Goal: Information Seeking & Learning: Learn about a topic

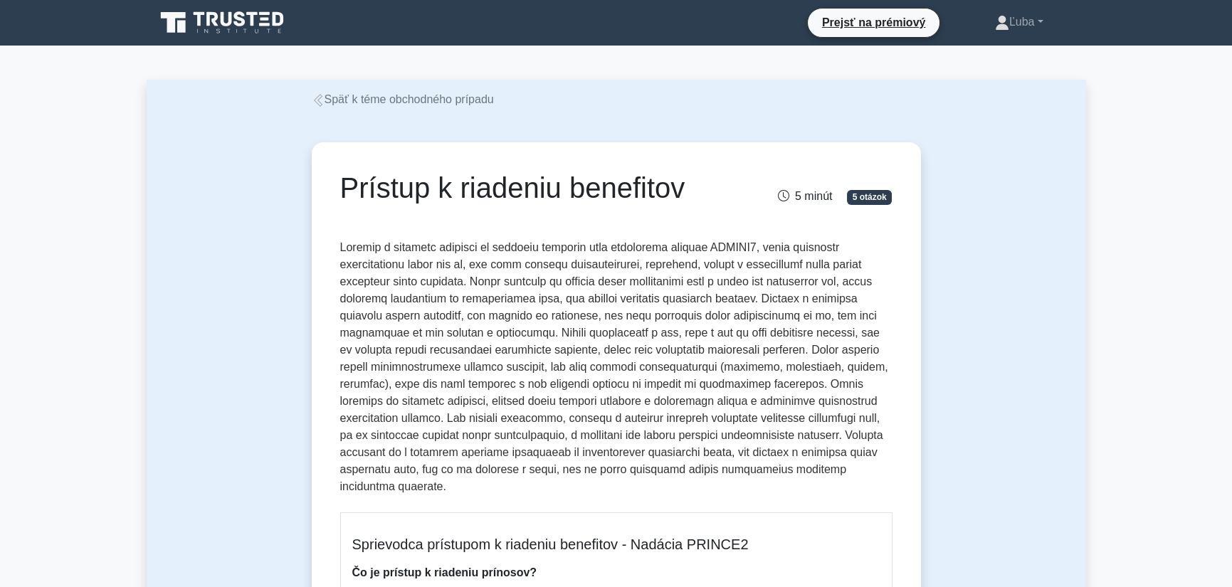
click at [455, 99] on font "Späť k téme obchodného prípadu" at bounding box center [409, 99] width 169 height 12
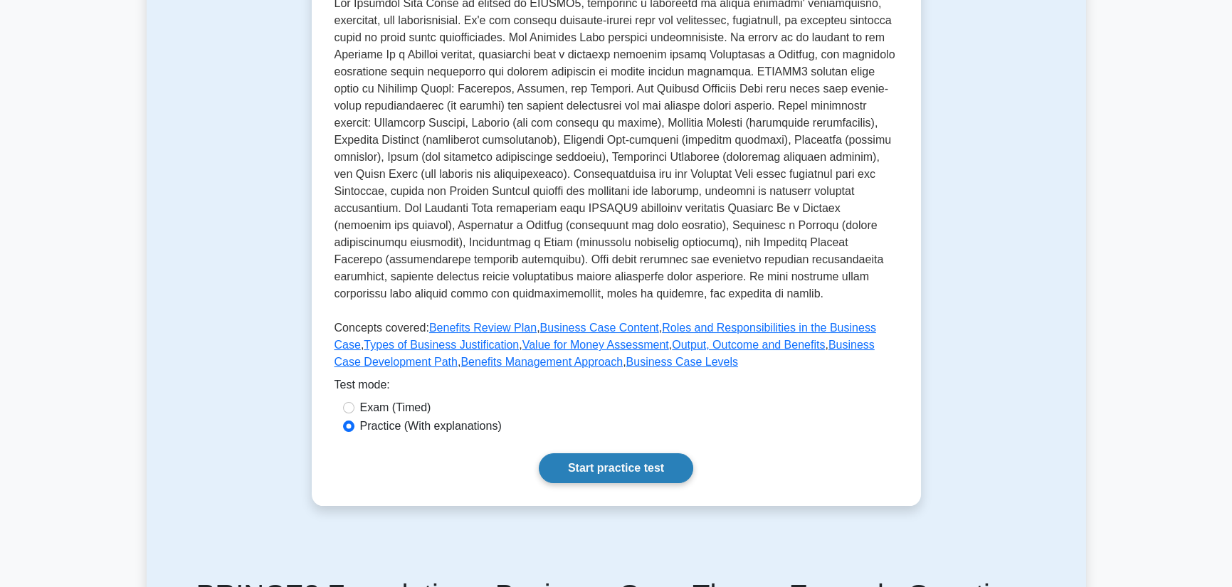
scroll to position [474, 0]
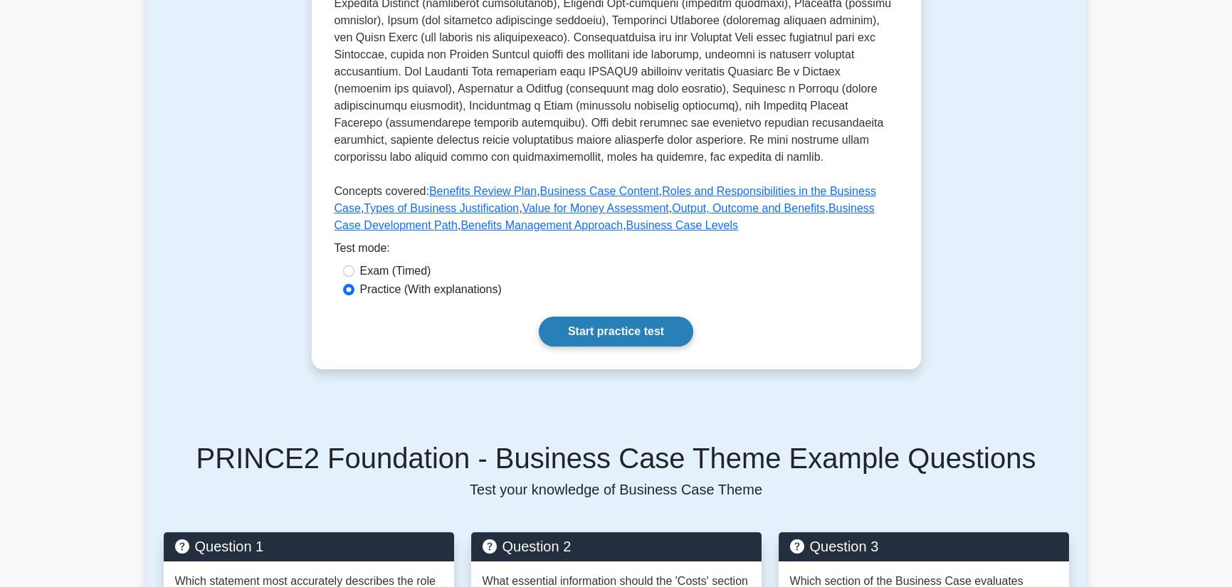
click at [611, 337] on link "Start practice test" at bounding box center [616, 332] width 154 height 30
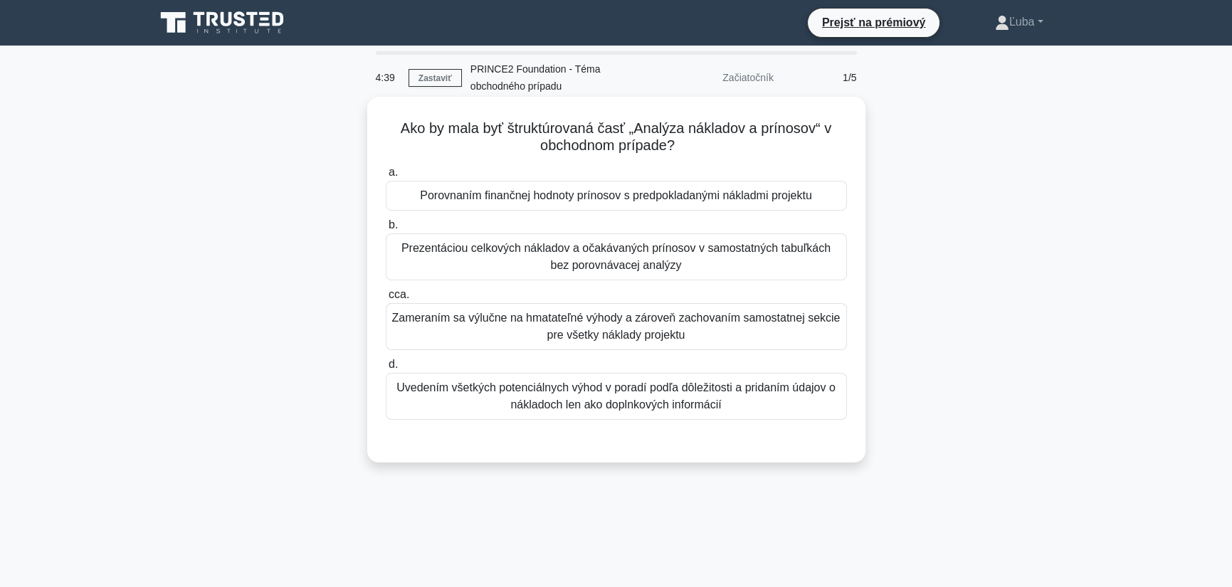
click at [527, 206] on div "Porovnaním finančnej hodnoty prínosov s predpokladanými nákladmi projektu" at bounding box center [616, 196] width 461 height 30
click at [386, 177] on input "a. Porovnaním finančnej hodnoty prínosov s predpokladanými nákladmi projektu" at bounding box center [386, 172] width 0 height 9
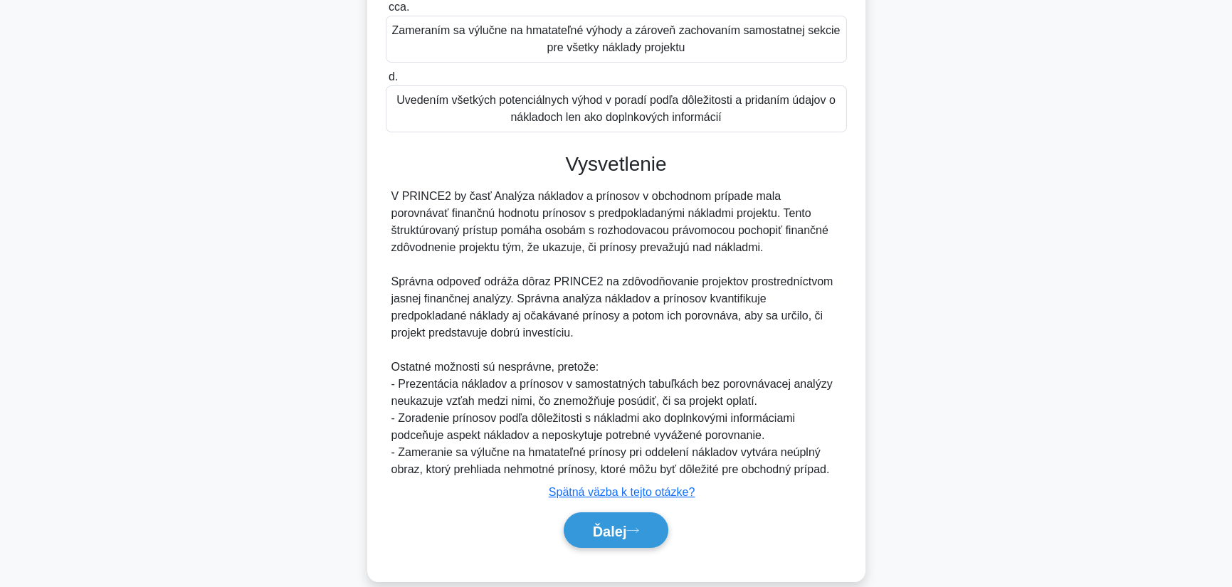
scroll to position [309, 0]
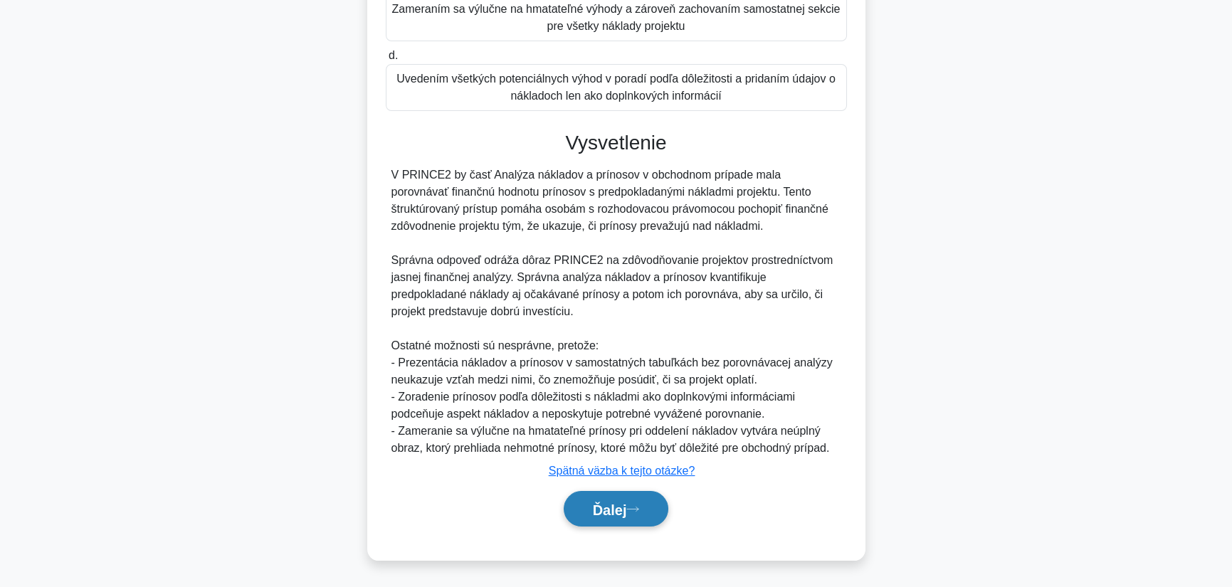
click at [606, 507] on font "Ďalej" at bounding box center [610, 510] width 34 height 16
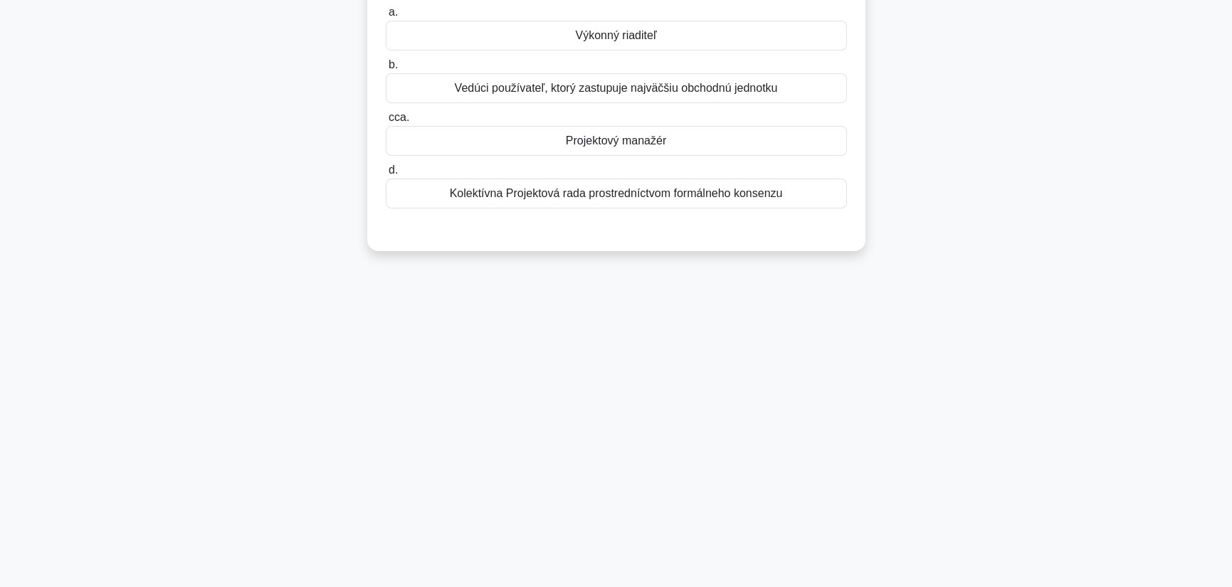
scroll to position [0, 0]
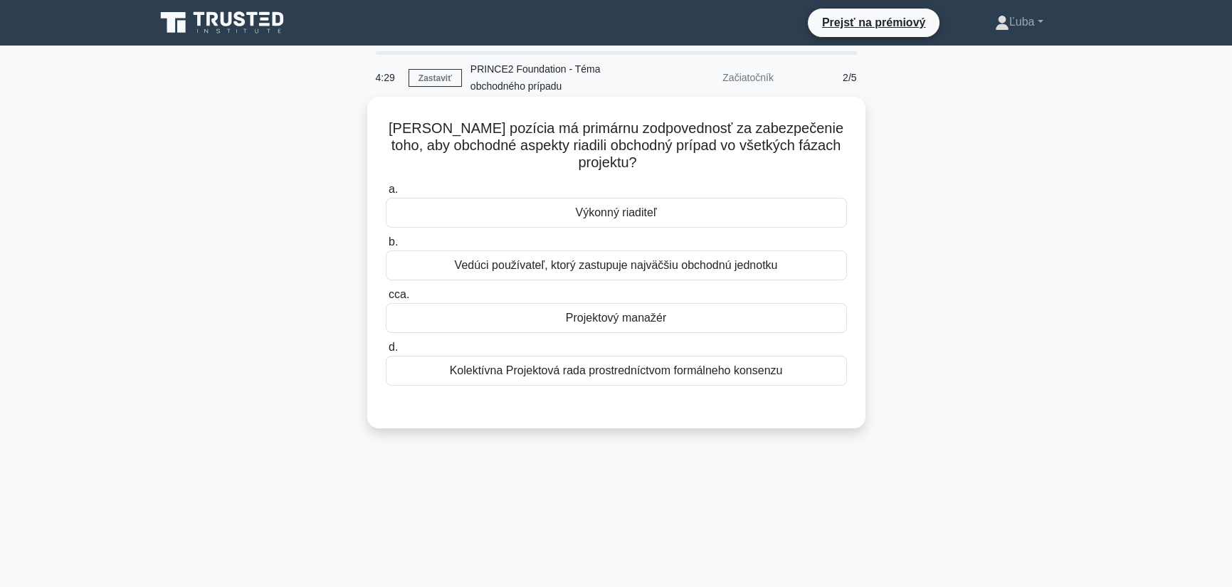
click at [613, 318] on font "Projektový manažér" at bounding box center [616, 318] width 100 height 12
click at [386, 300] on input "cca. Projektový manažér" at bounding box center [386, 294] width 0 height 9
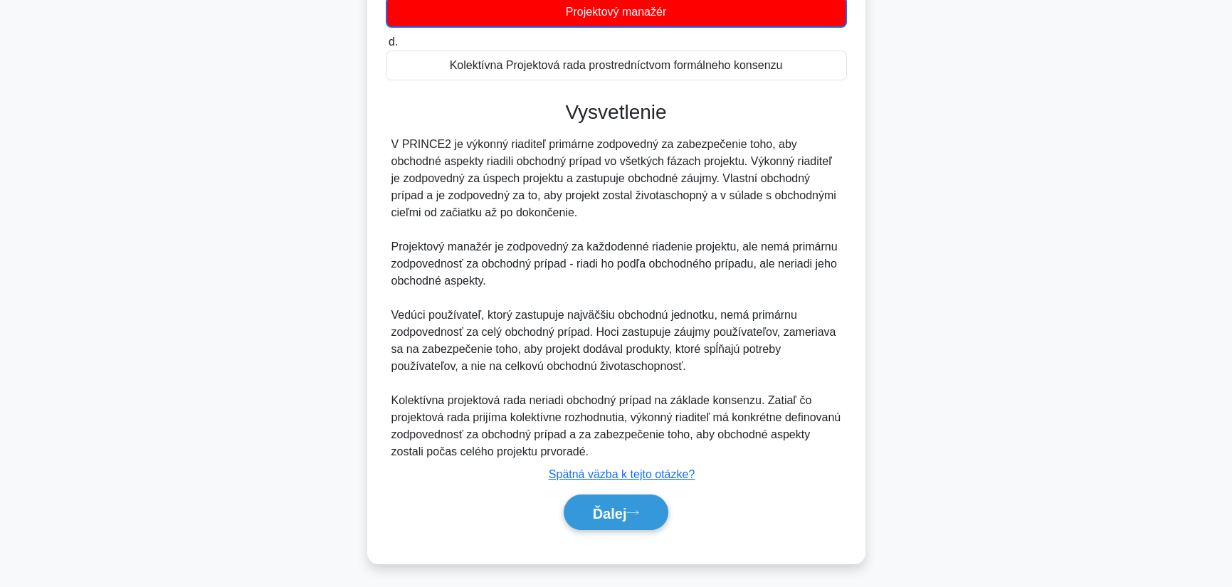
scroll to position [310, 0]
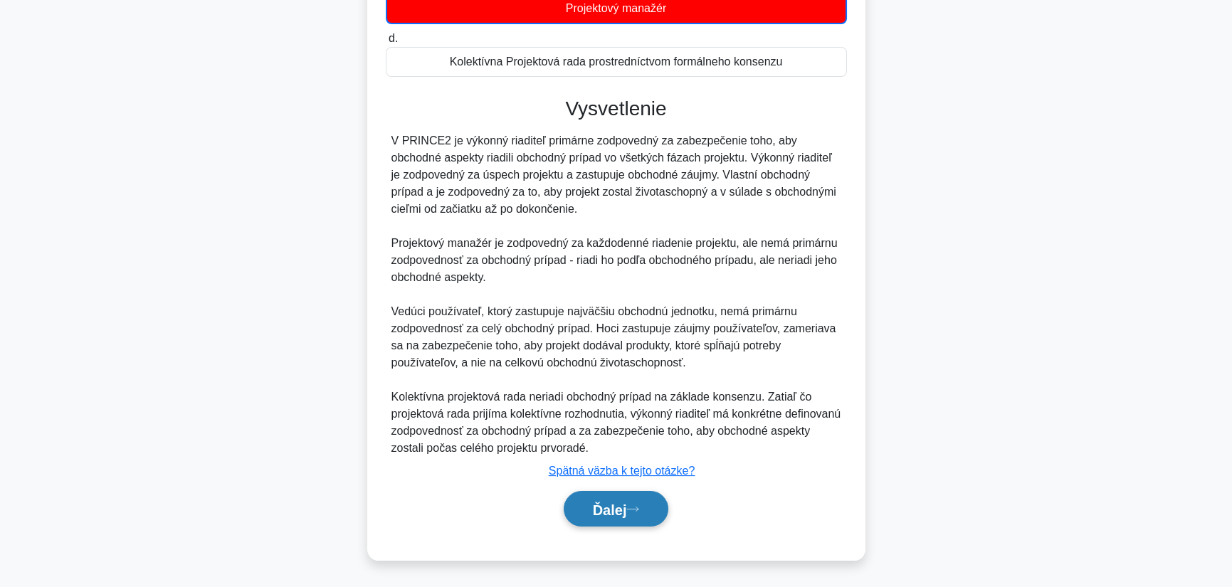
click at [611, 513] on font "Ďalej" at bounding box center [610, 510] width 34 height 16
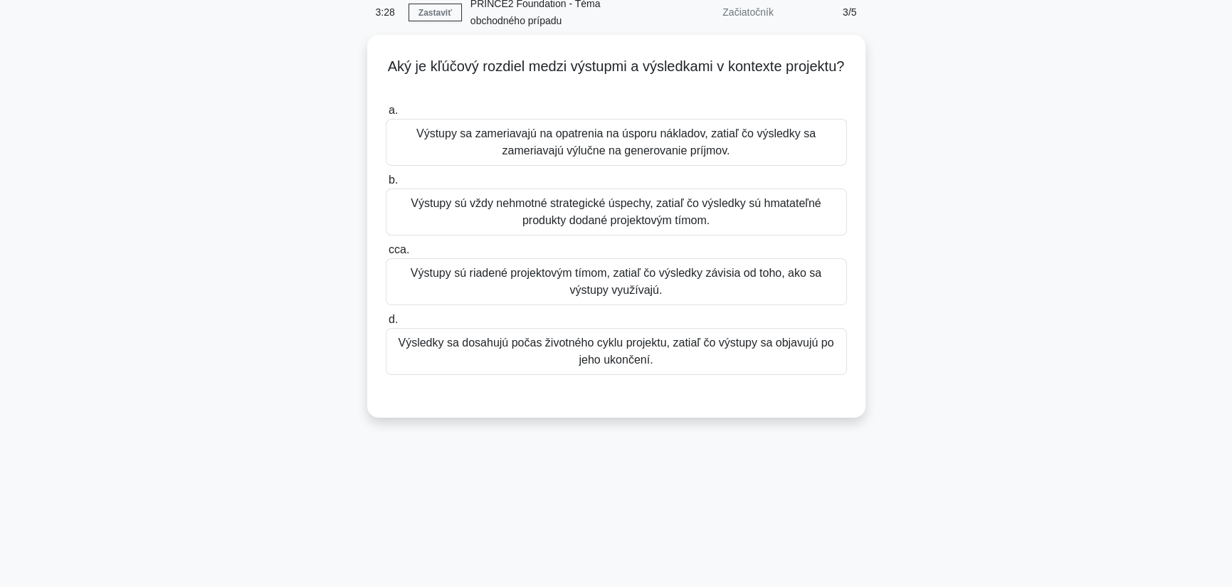
scroll to position [0, 0]
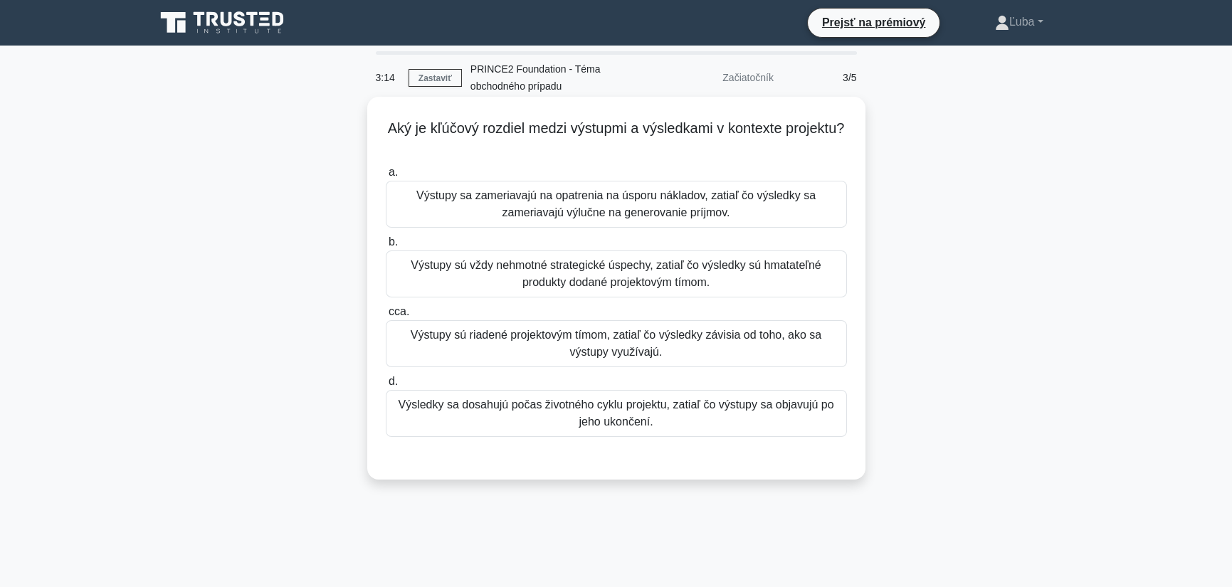
click at [535, 345] on font "Výstupy sú riadené projektovým tímom, zatiaľ čo výsledky závisia od toho, ako s…" at bounding box center [616, 344] width 448 height 34
click at [386, 317] on input "cca. Výstupy sú riadené projektovým tímom, zatiaľ čo výsledky závisia od toho, …" at bounding box center [386, 312] width 0 height 9
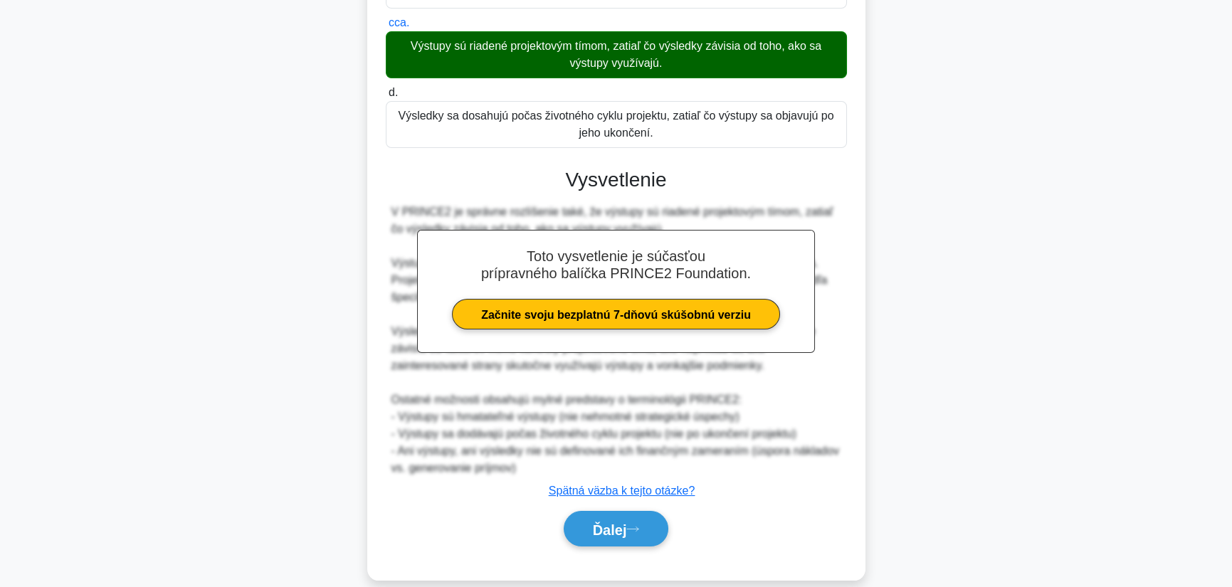
scroll to position [309, 0]
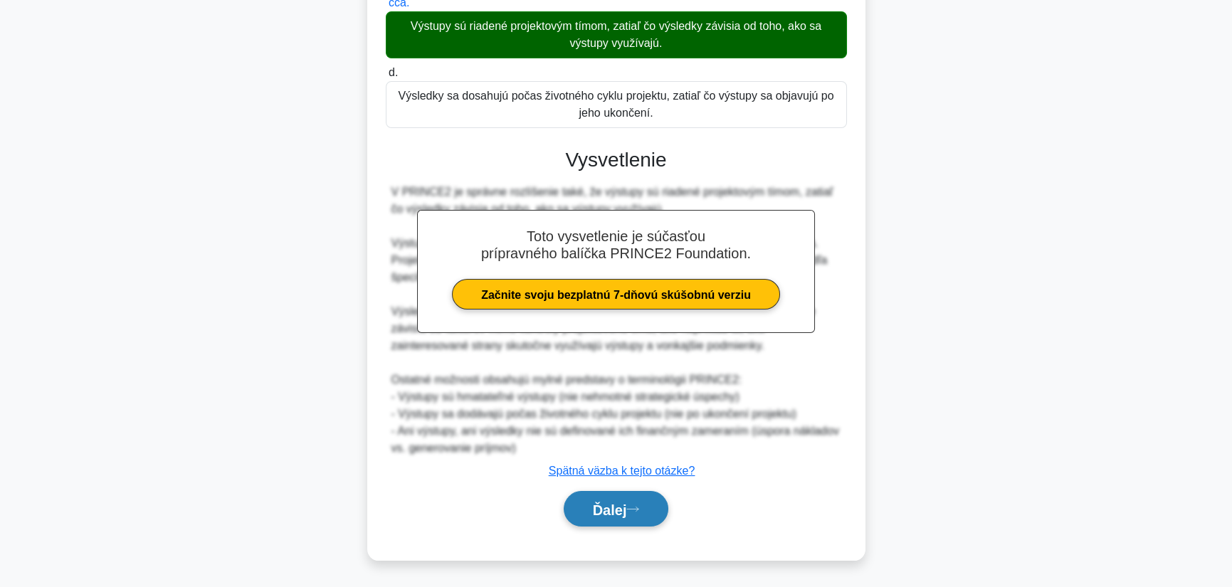
click at [601, 499] on button "Ďalej" at bounding box center [616, 509] width 105 height 36
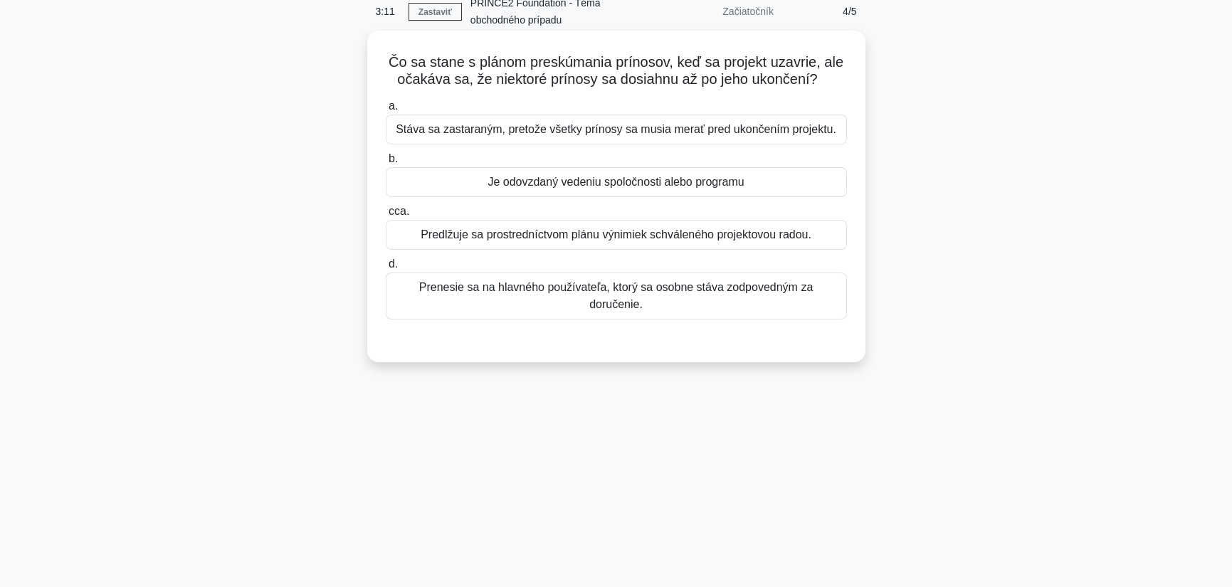
scroll to position [0, 0]
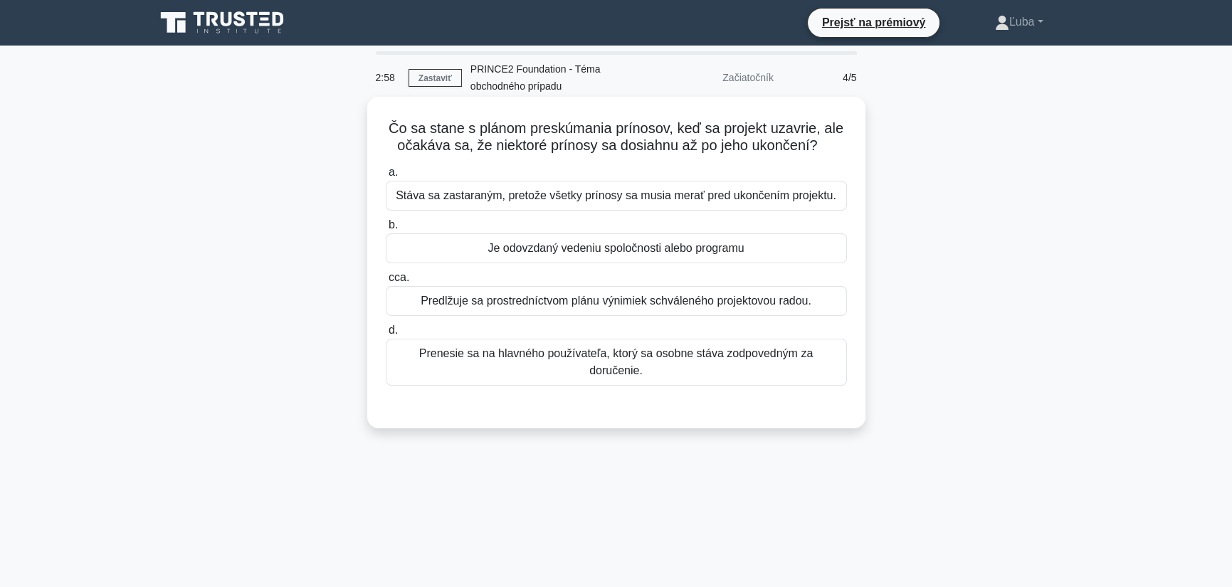
click at [618, 353] on font "Prenesie sa na hlavného používateľa, ktorý sa osobne stáva zodpovedným za doruč…" at bounding box center [616, 361] width 394 height 29
click at [386, 335] on input "d. Prenesie sa na hlavného používateľa, ktorý sa osobne stáva zodpovedným za do…" at bounding box center [386, 330] width 0 height 9
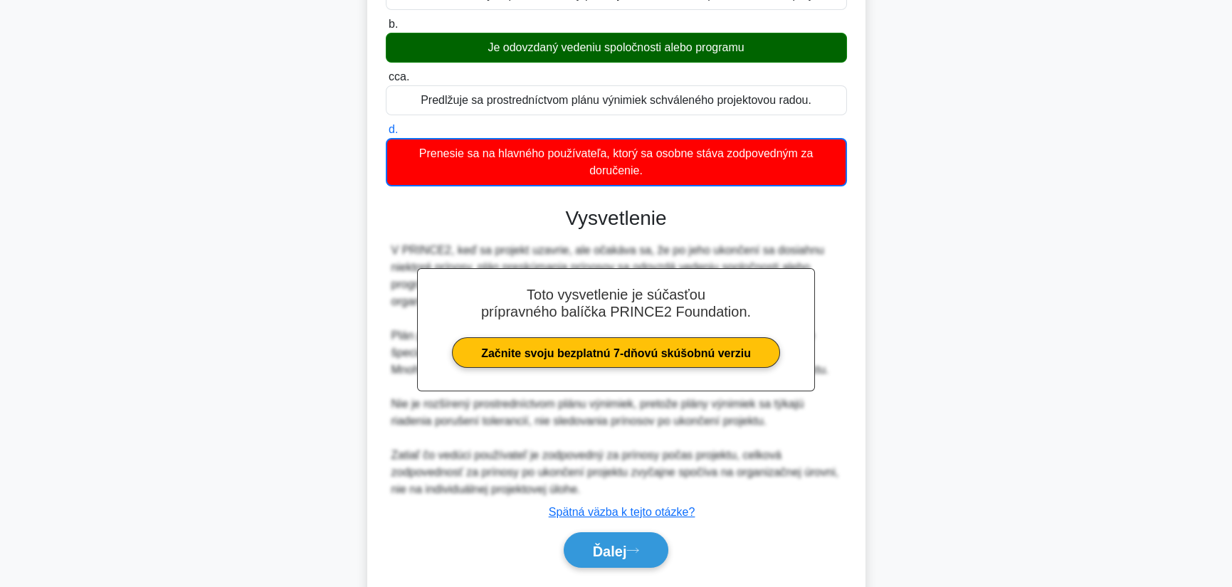
scroll to position [242, 0]
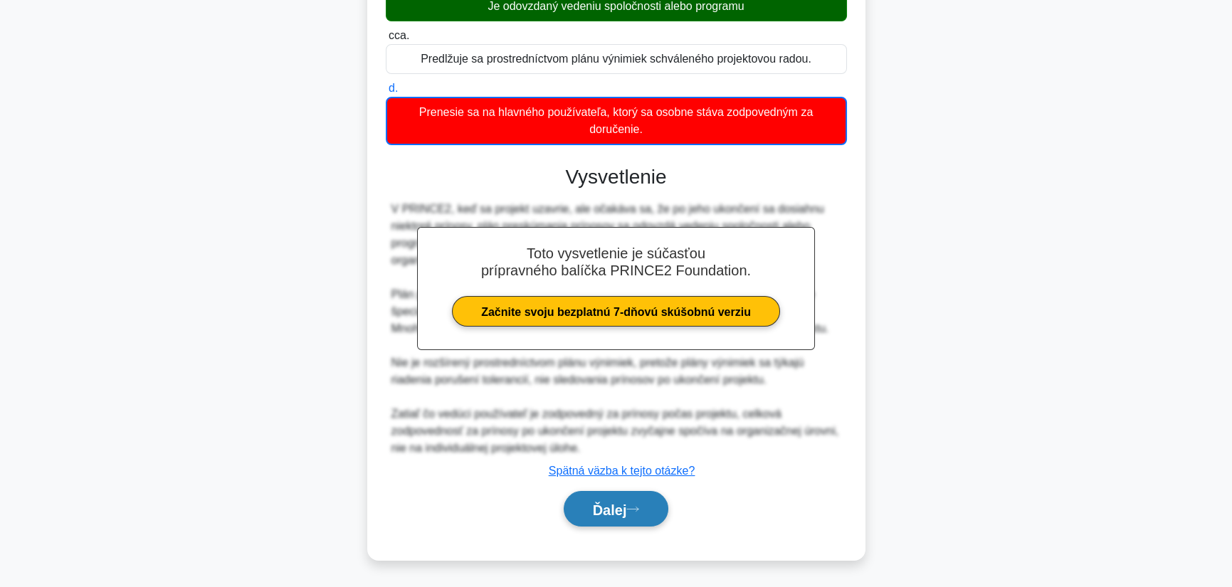
click at [614, 505] on font "Ďalej" at bounding box center [610, 510] width 34 height 16
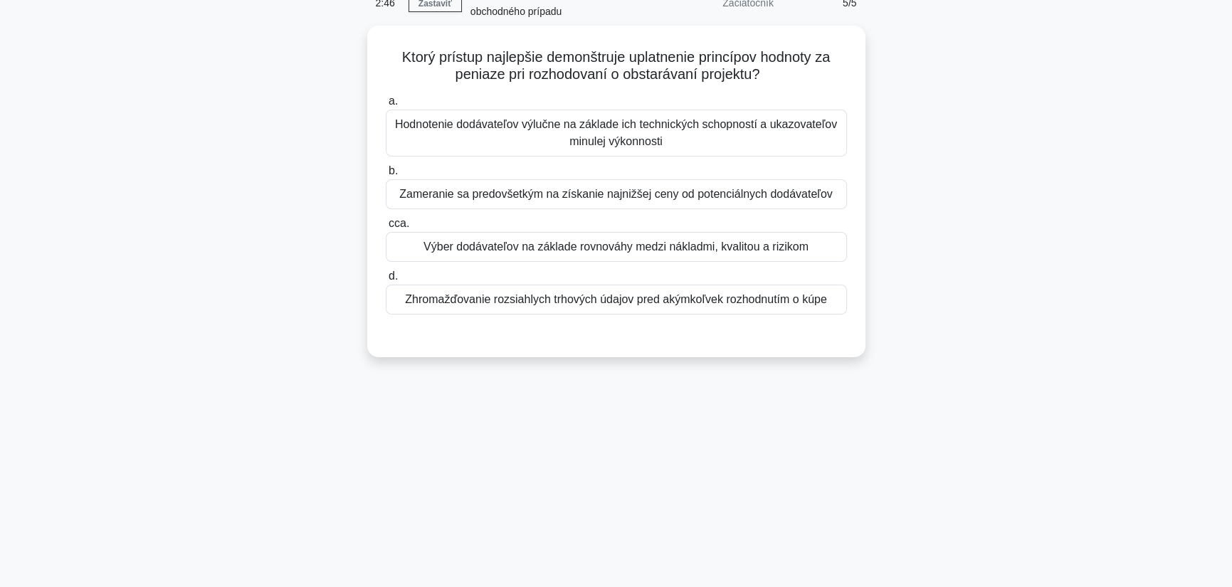
scroll to position [0, 0]
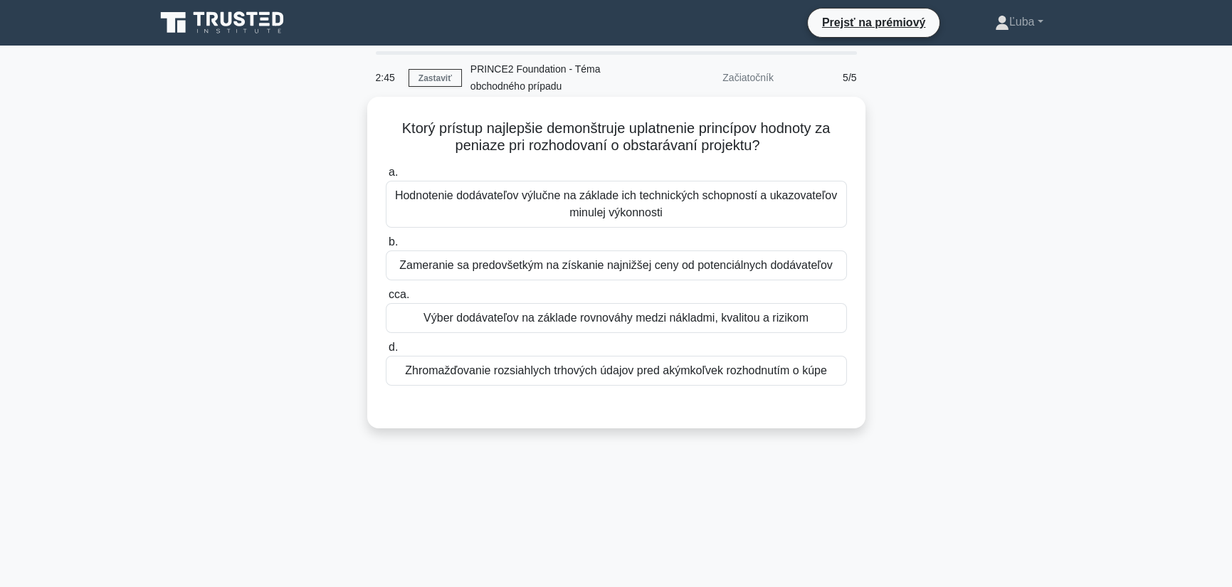
click at [550, 303] on label "cca. Výber dodávateľov na základe rovnováhy medzi nákladmi, kvalitou a rizikom" at bounding box center [616, 309] width 461 height 47
click at [386, 300] on input "cca. Výber dodávateľov na základe rovnováhy medzi nákladmi, kvalitou a rizikom" at bounding box center [386, 294] width 0 height 9
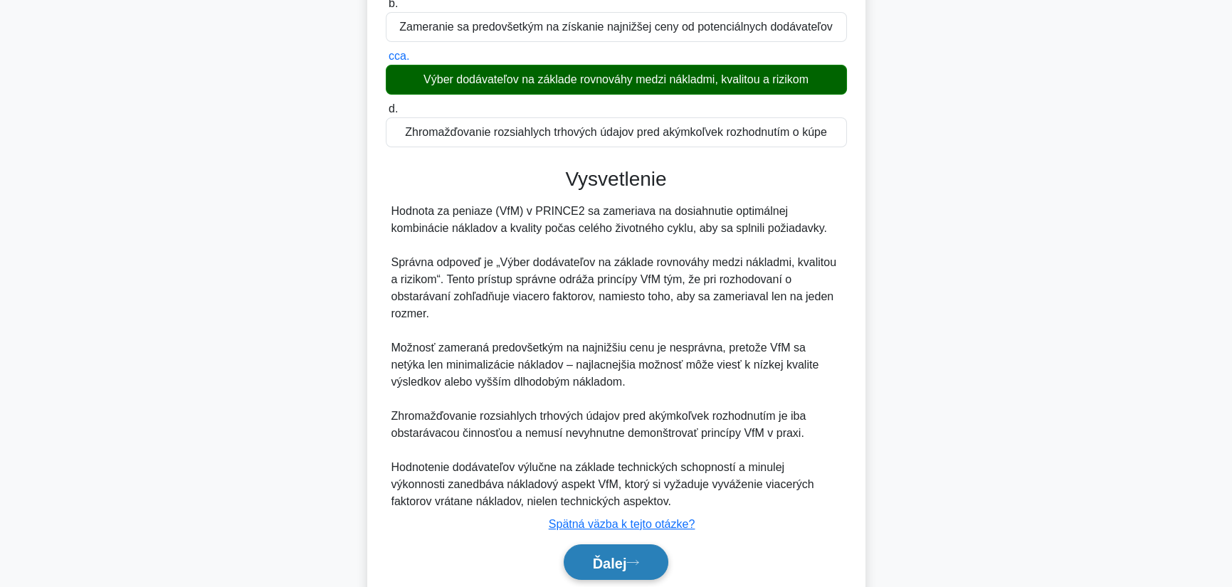
scroll to position [292, 0]
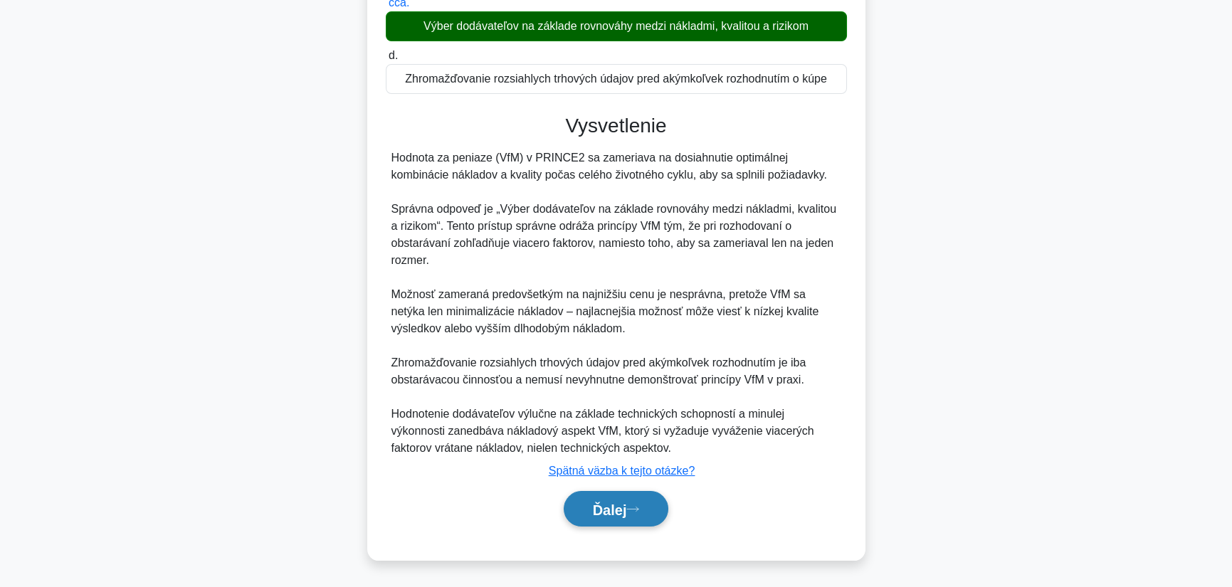
click at [610, 507] on font "Ďalej" at bounding box center [610, 510] width 34 height 16
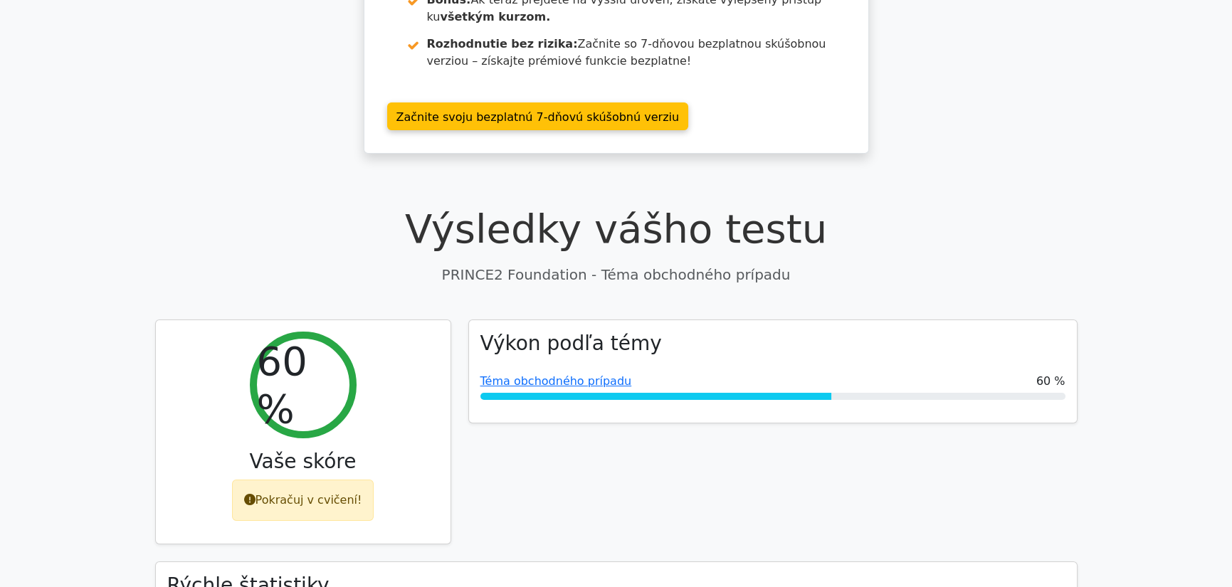
scroll to position [474, 0]
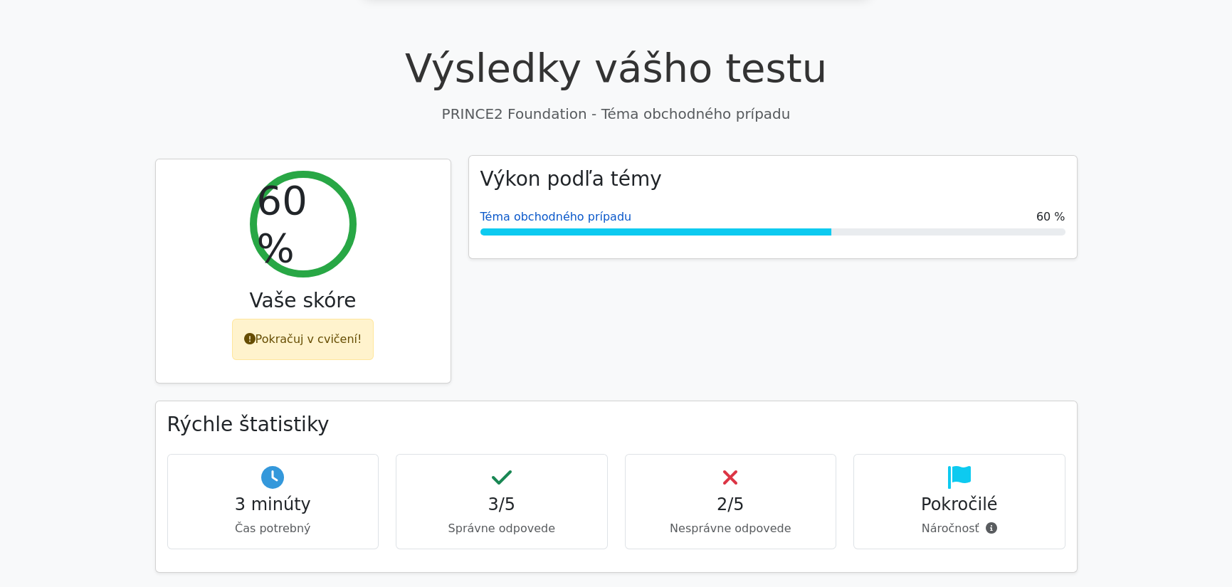
click at [574, 212] on font "Téma obchodného prípadu" at bounding box center [556, 217] width 152 height 14
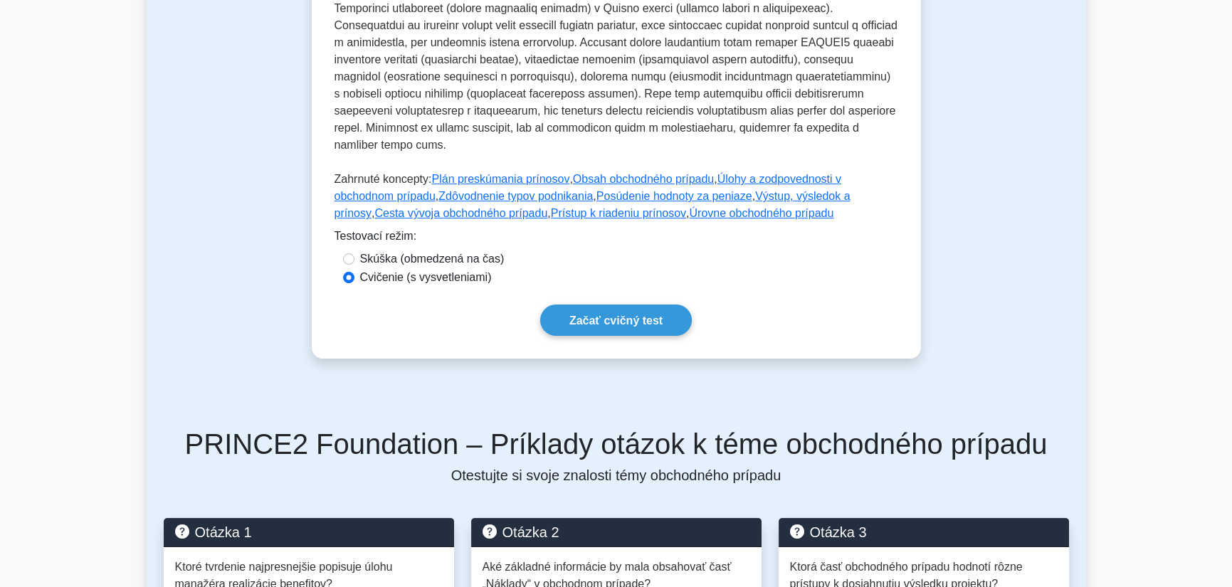
scroll to position [356, 0]
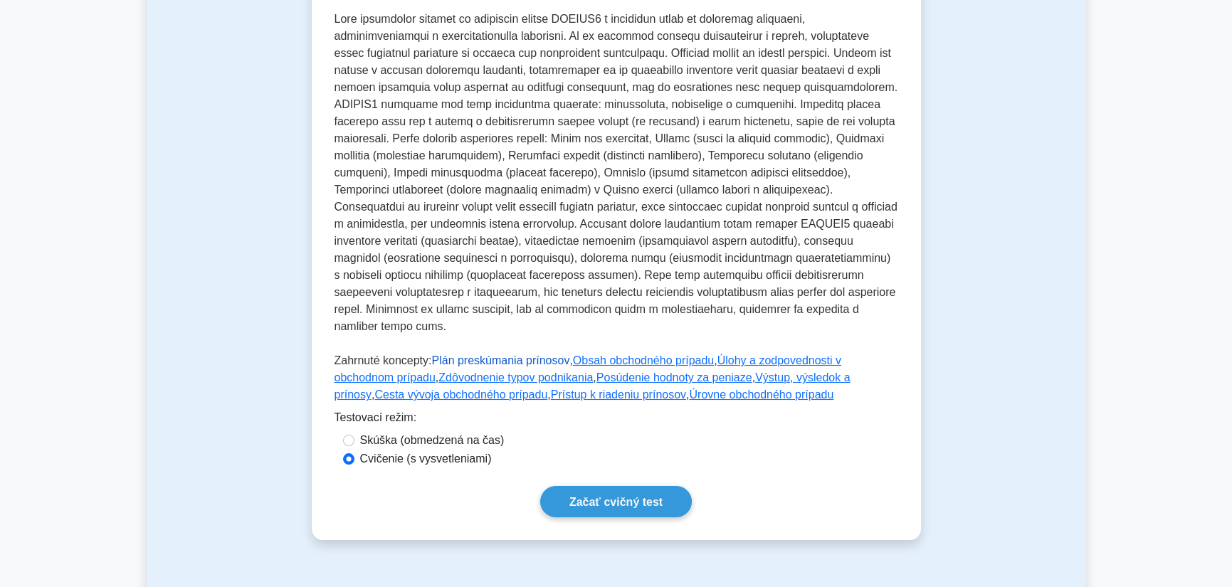
click at [532, 362] on font "Plán preskúmania prínosov" at bounding box center [500, 360] width 138 height 12
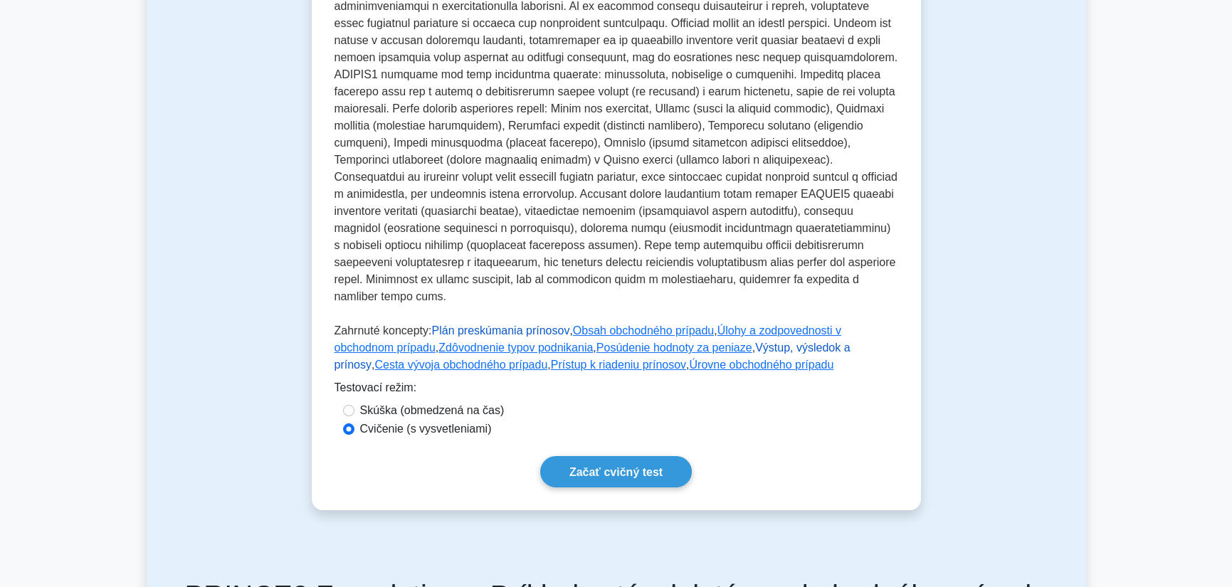
click at [726, 342] on font "Výstup, výsledok a prínosy" at bounding box center [593, 356] width 516 height 29
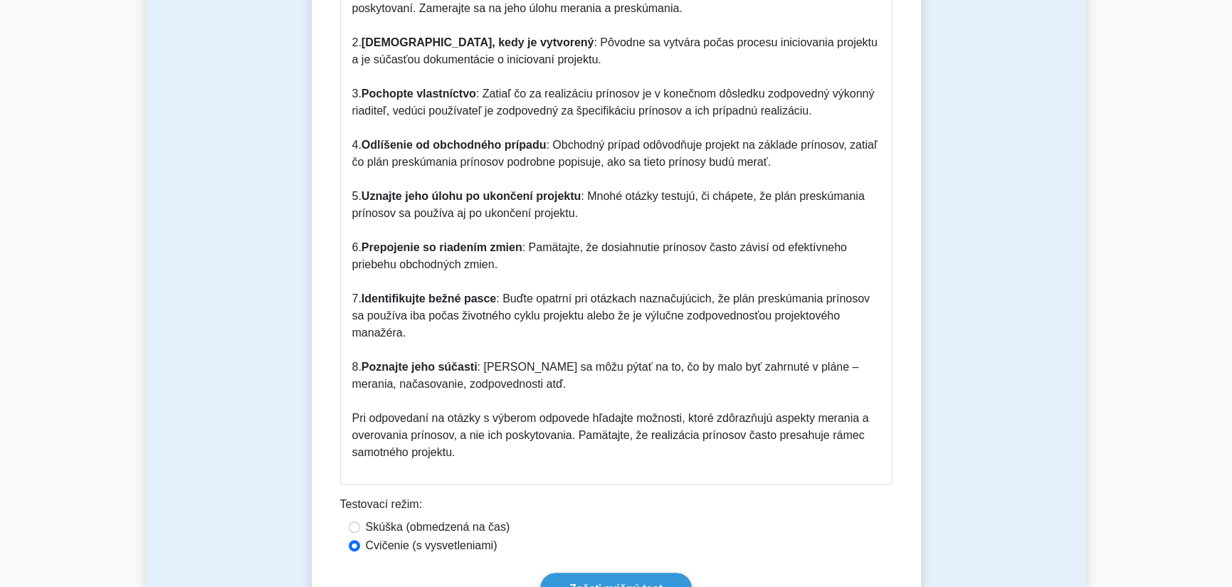
scroll to position [1898, 0]
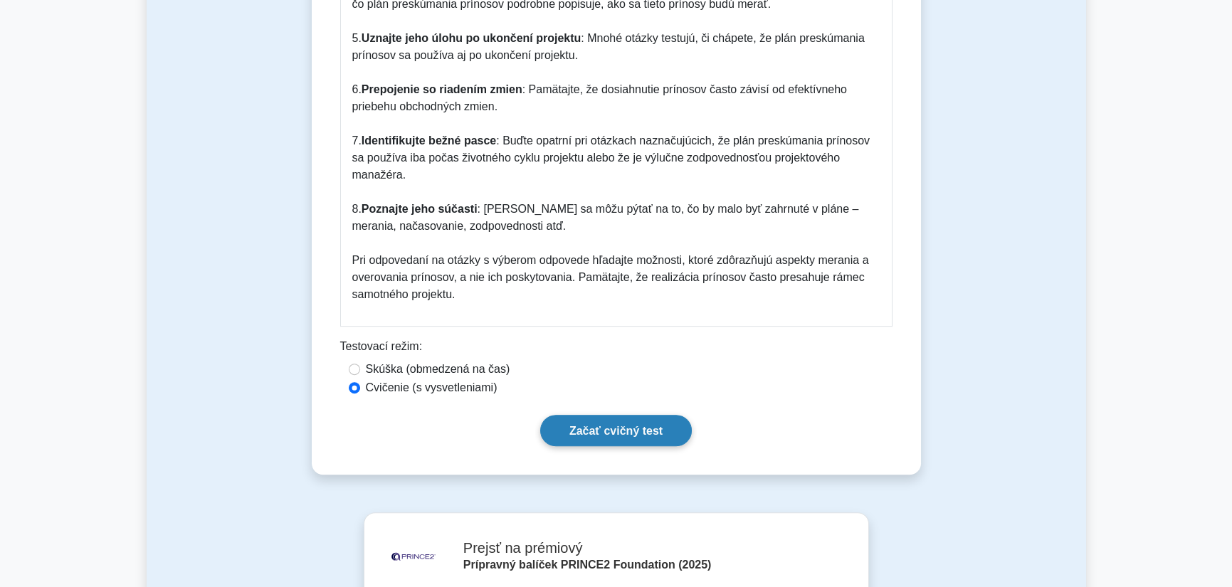
click at [620, 425] on font "Začať cvičný test" at bounding box center [615, 431] width 93 height 12
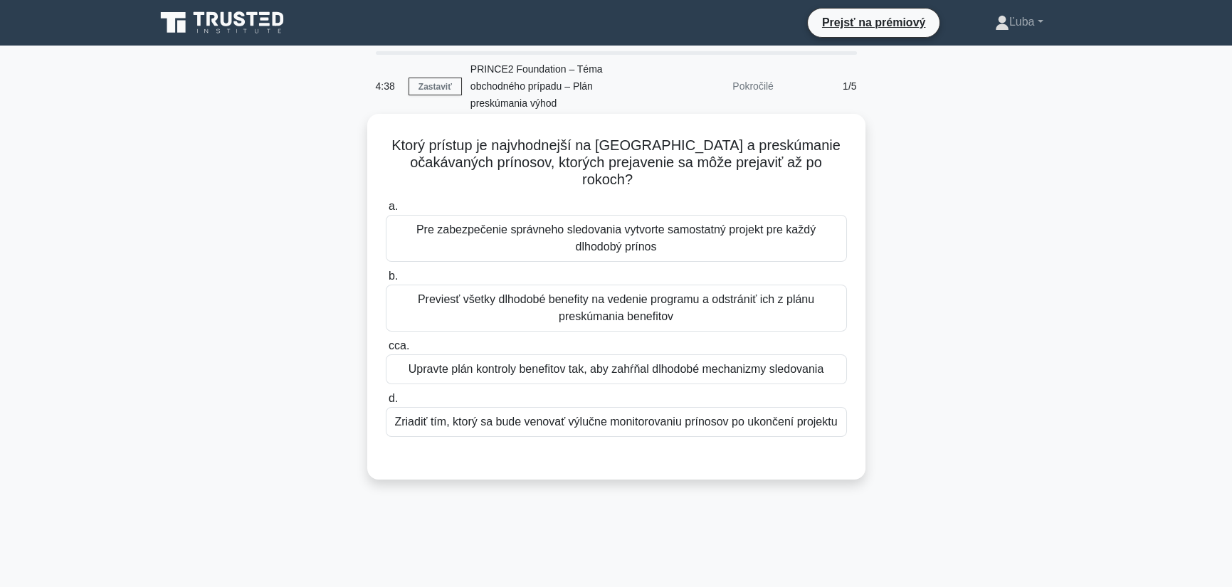
click at [529, 363] on font "Upravte plán kontroly benefitov tak, aby zahŕňal dlhodobé mechanizmy sledovania" at bounding box center [616, 369] width 415 height 12
click at [386, 351] on input "cca. Upravte plán kontroly benefitov tak, aby zahŕňal dlhodobé mechanizmy sledo…" at bounding box center [386, 346] width 0 height 9
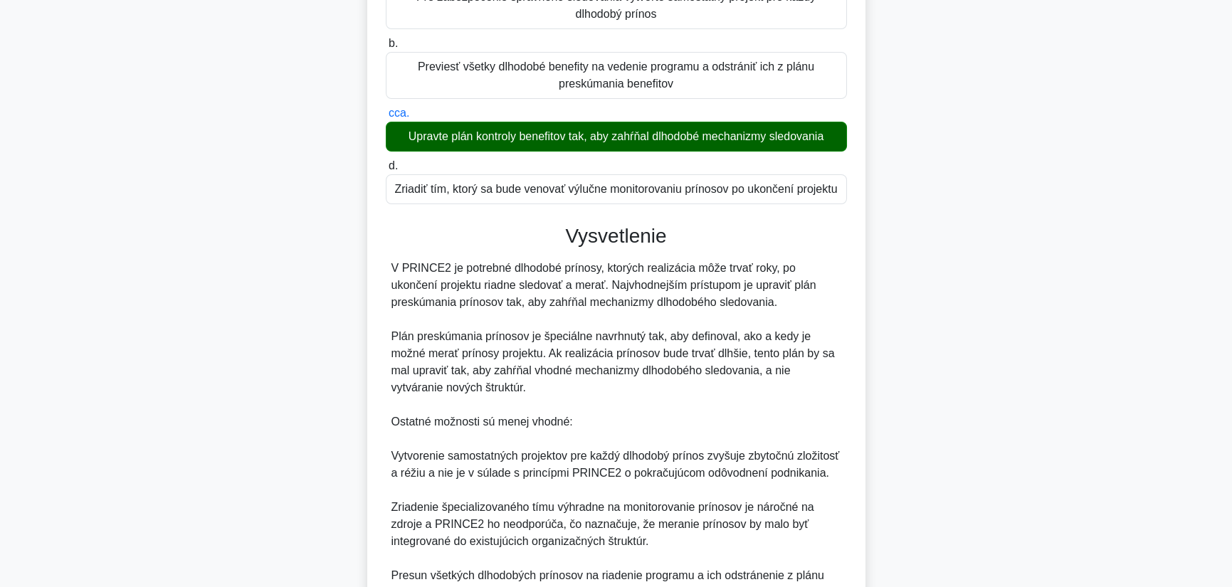
scroll to position [394, 0]
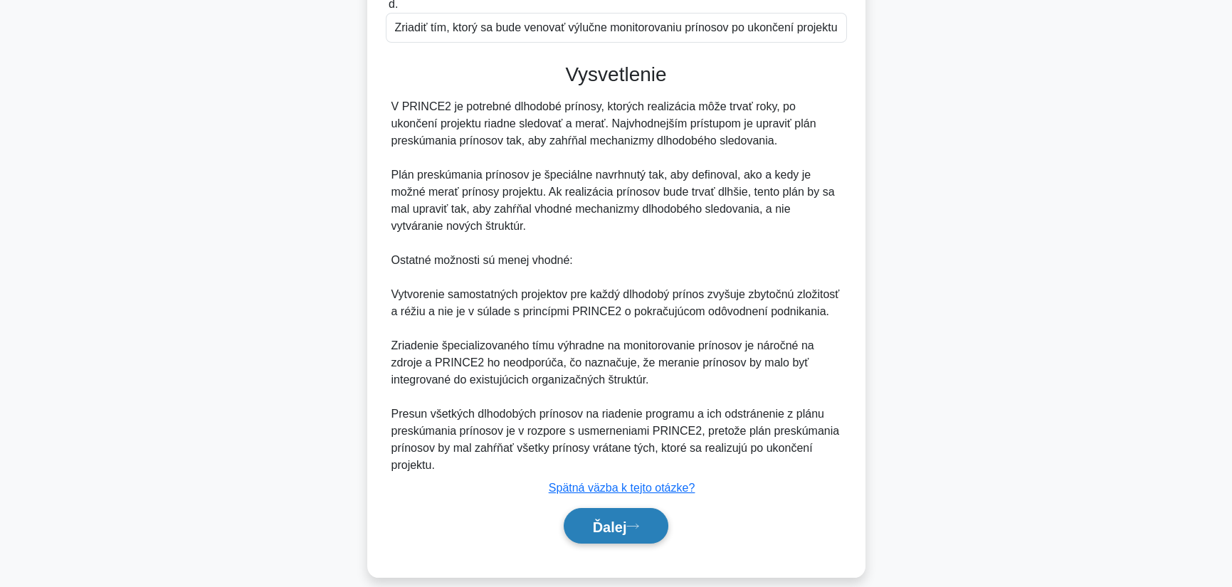
click at [608, 519] on font "Ďalej" at bounding box center [610, 527] width 34 height 16
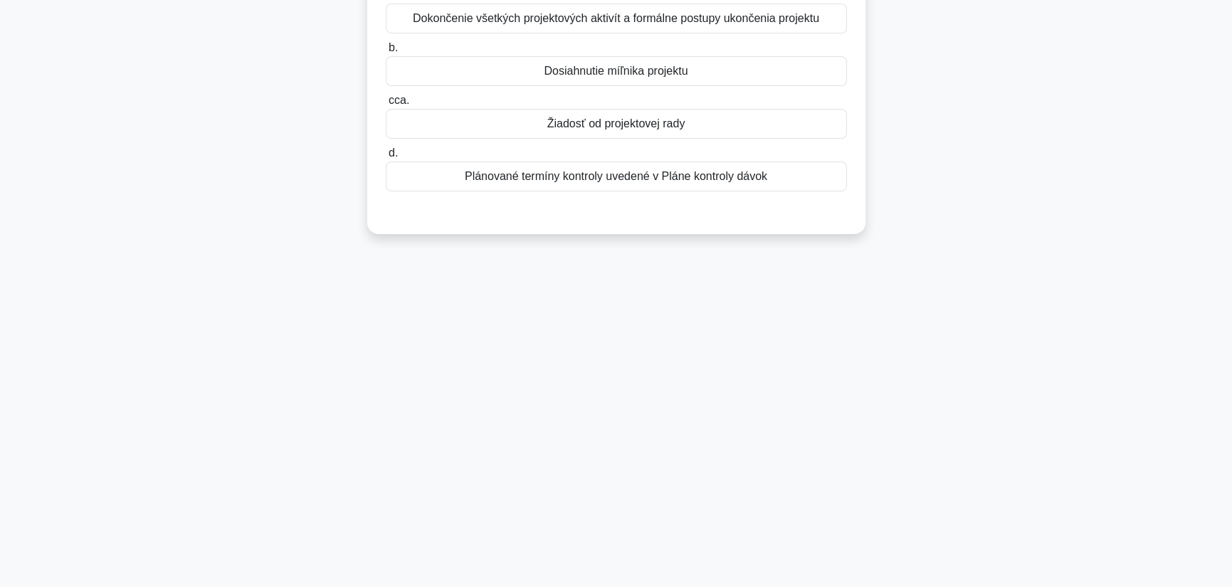
scroll to position [0, 0]
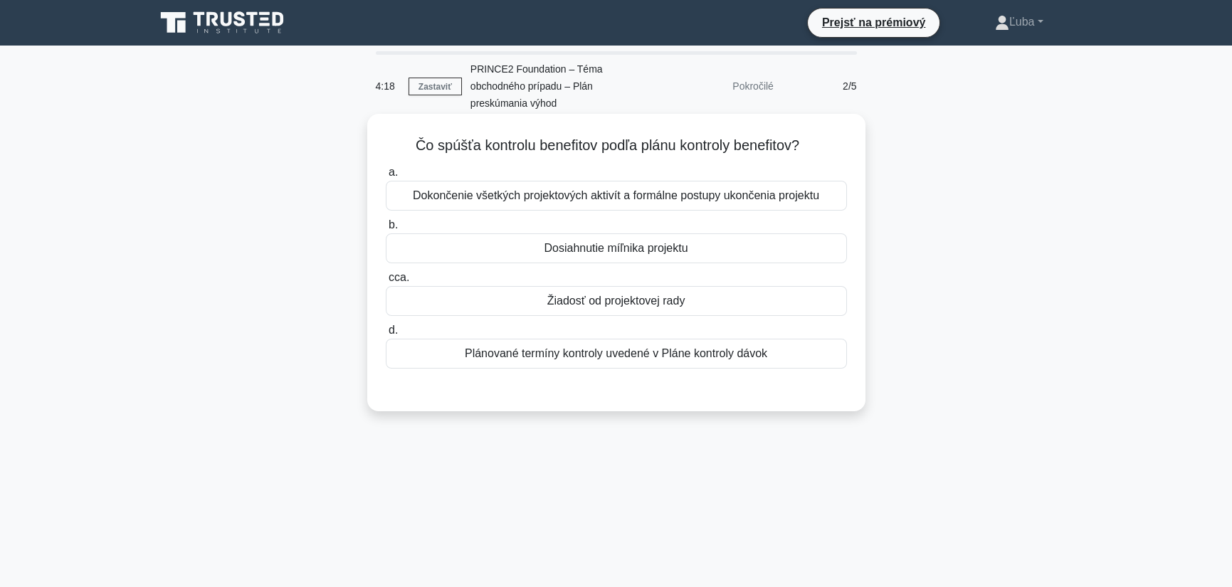
click at [560, 199] on font "Dokončenie všetkých projektových aktivít a formálne postupy ukončenia projektu" at bounding box center [616, 195] width 406 height 12
click at [386, 177] on input "a. Dokončenie všetkých projektových aktivít a formálne postupy ukončenia projek…" at bounding box center [386, 172] width 0 height 9
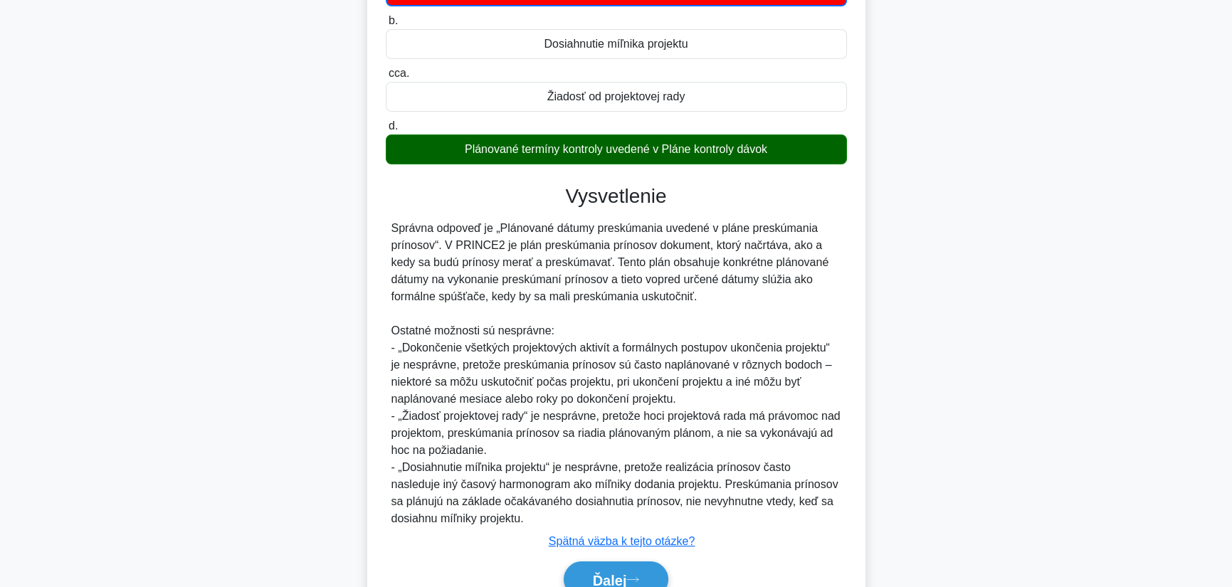
scroll to position [276, 0]
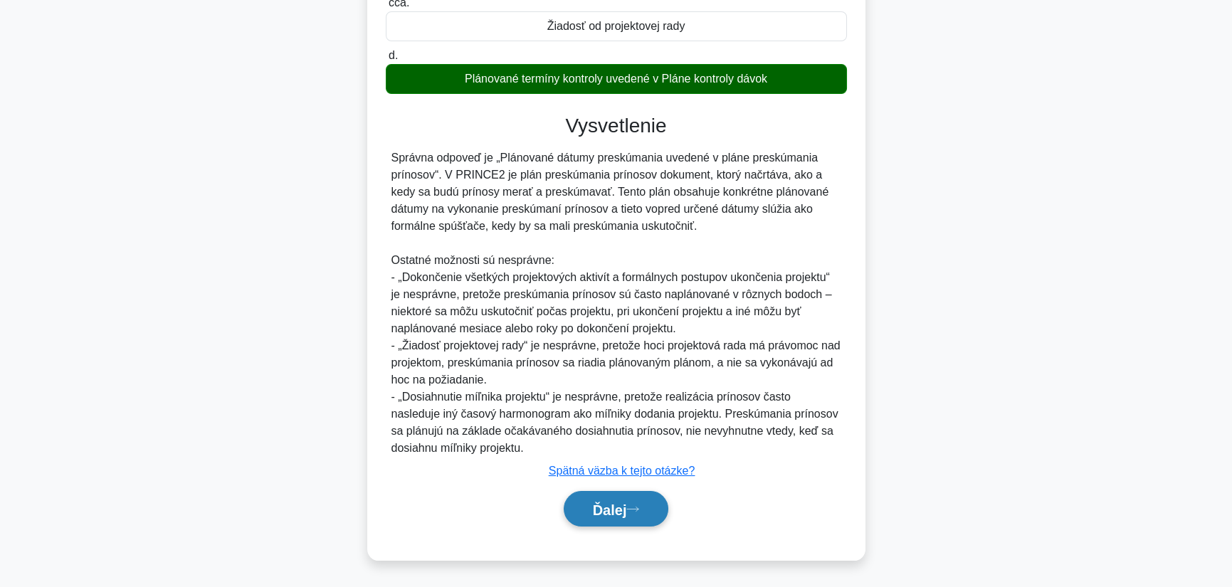
click at [608, 506] on font "Ďalej" at bounding box center [610, 510] width 34 height 16
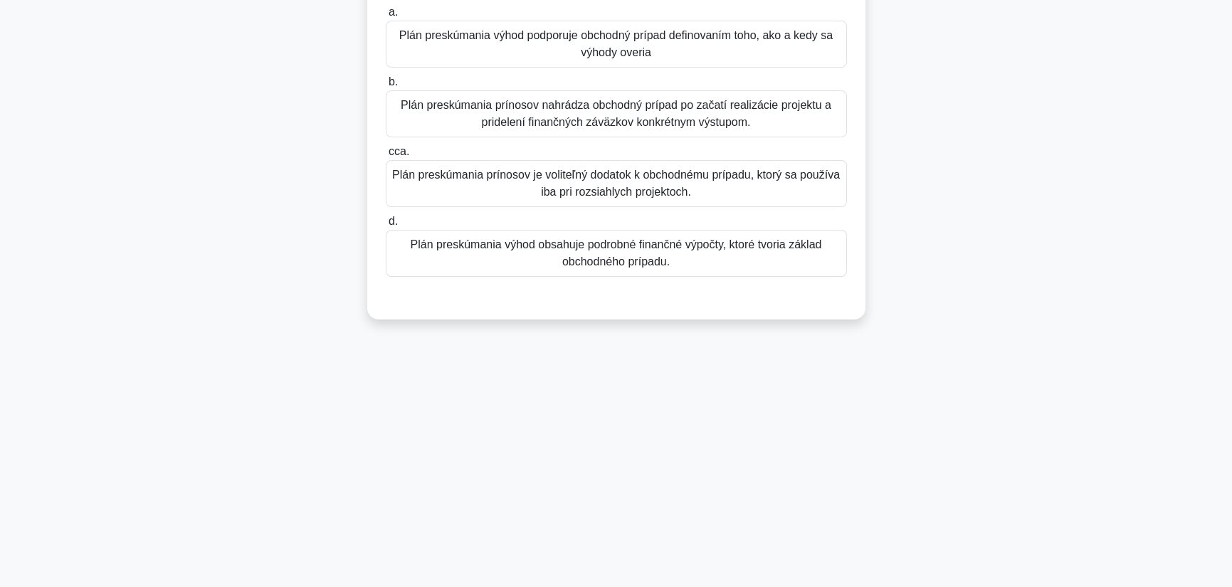
scroll to position [0, 0]
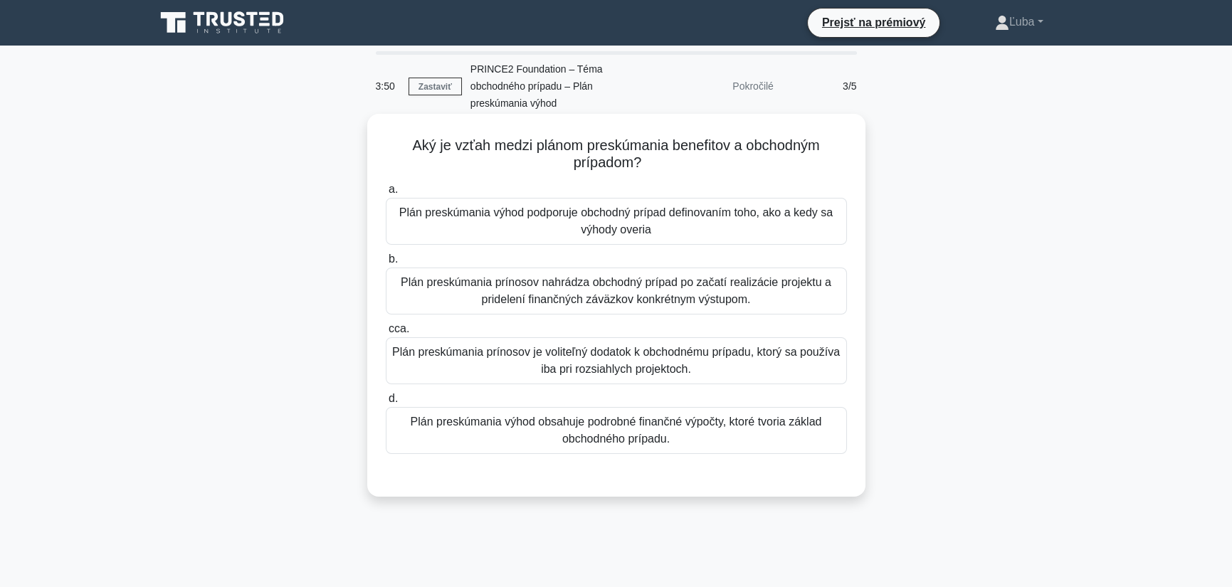
click at [584, 233] on font "Plán preskúmania výhod podporuje obchodný prípad definovaním toho, ako a kedy s…" at bounding box center [616, 220] width 434 height 29
click at [386, 194] on input "a. Plán preskúmania výhod podporuje obchodný prípad definovaním toho, ako a ked…" at bounding box center [386, 189] width 0 height 9
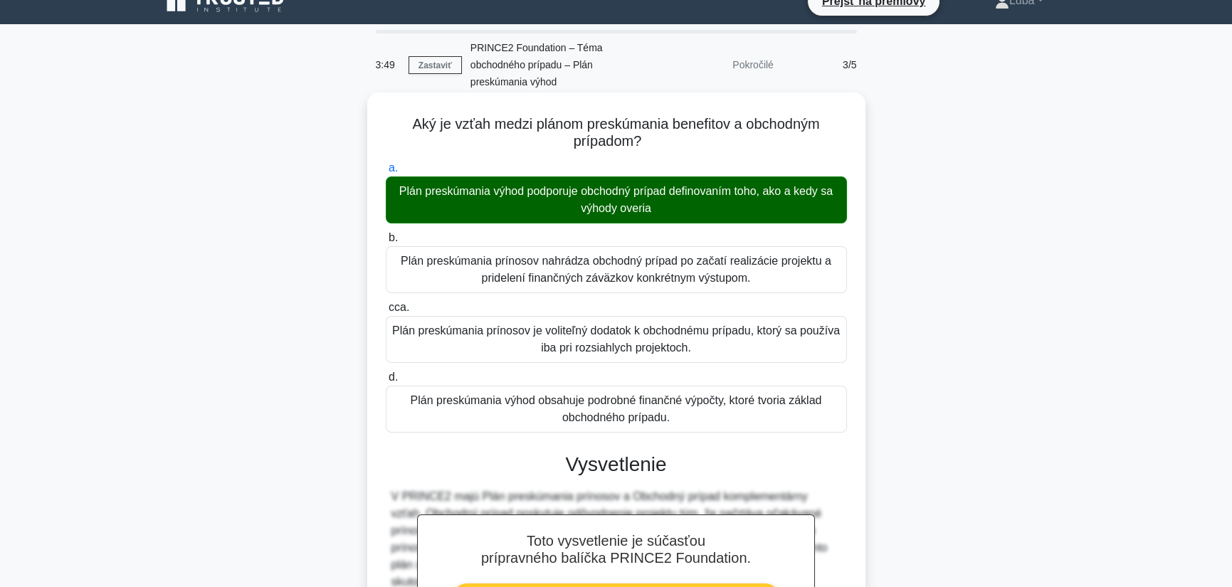
scroll to position [394, 0]
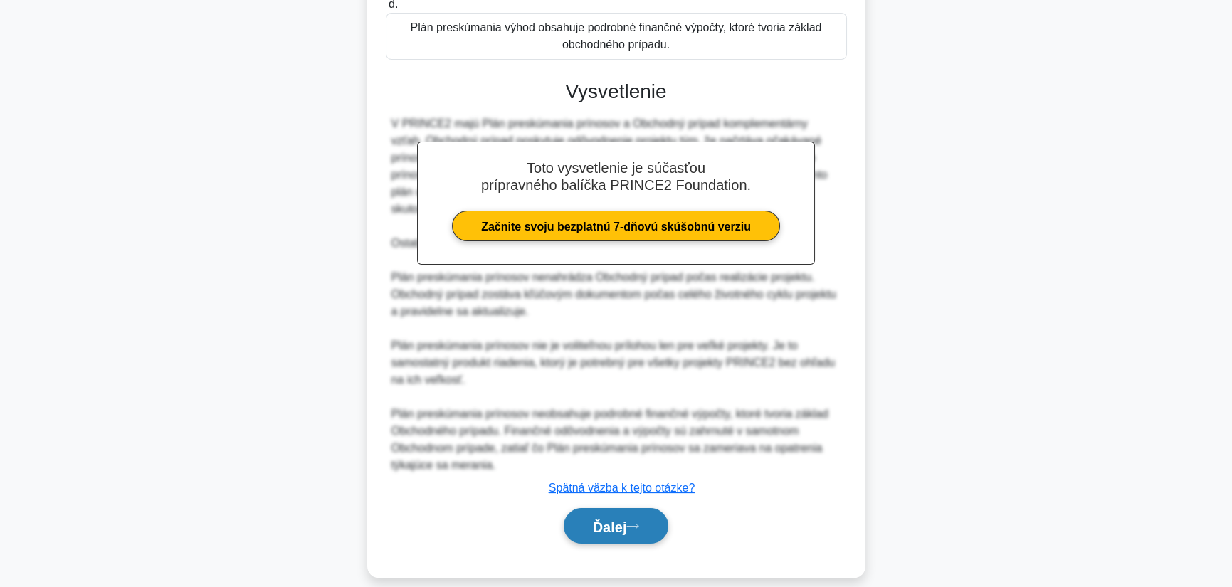
click at [604, 519] on font "Ďalej" at bounding box center [610, 527] width 34 height 16
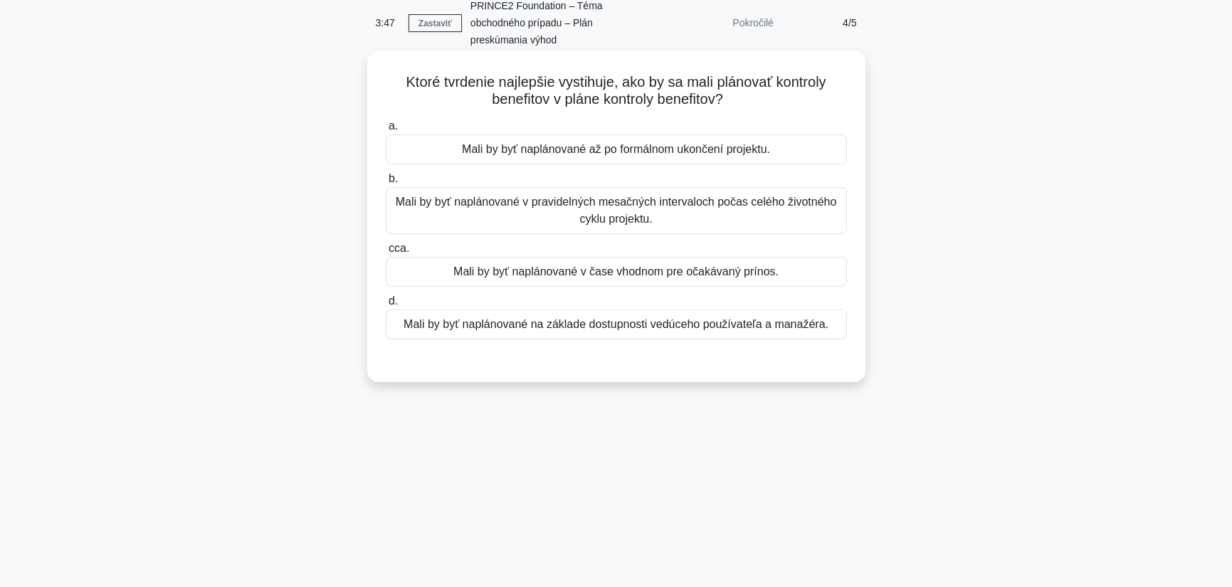
scroll to position [0, 0]
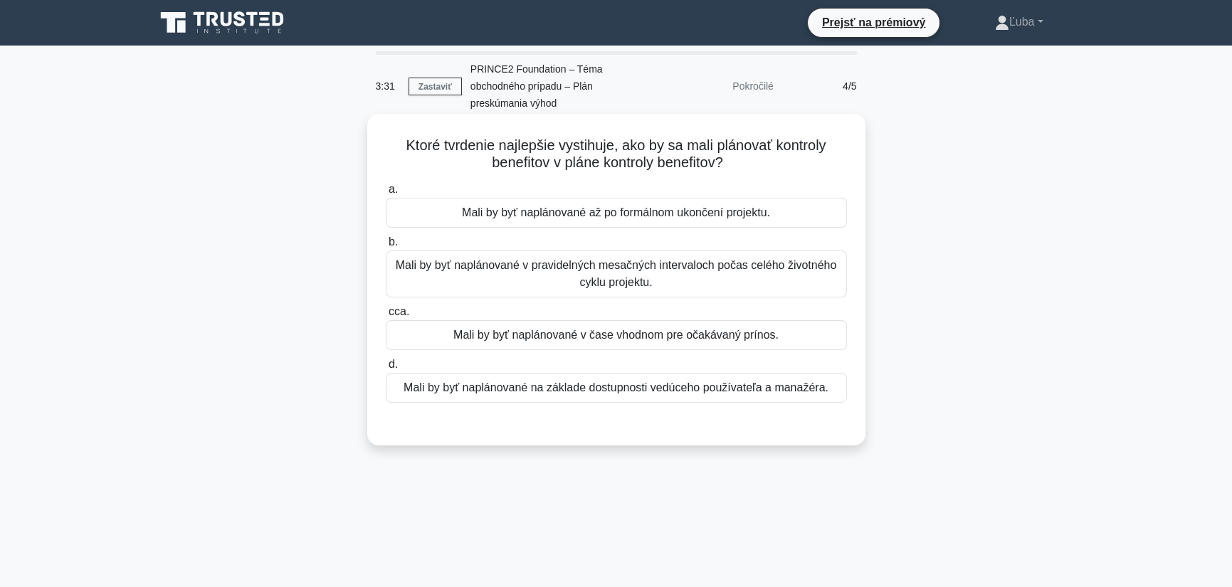
click at [534, 219] on font "Mali by byť naplánované až po formálnom ukončení projektu." at bounding box center [616, 212] width 308 height 12
click at [386, 194] on input "a. Mali by byť naplánované až po formálnom ukončení projektu." at bounding box center [386, 189] width 0 height 9
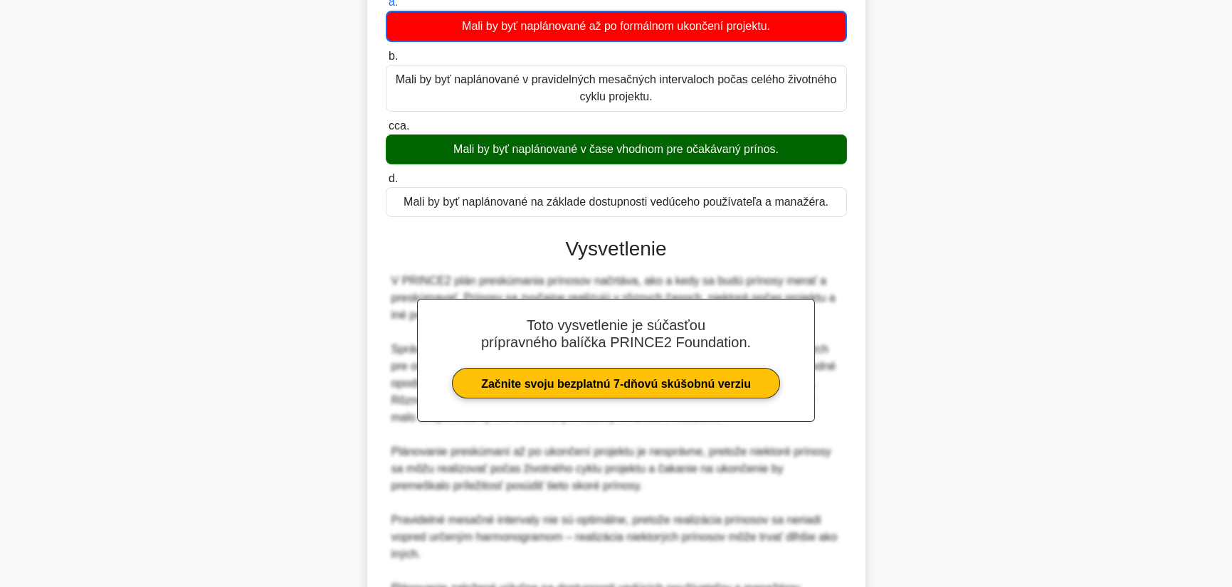
scroll to position [362, 0]
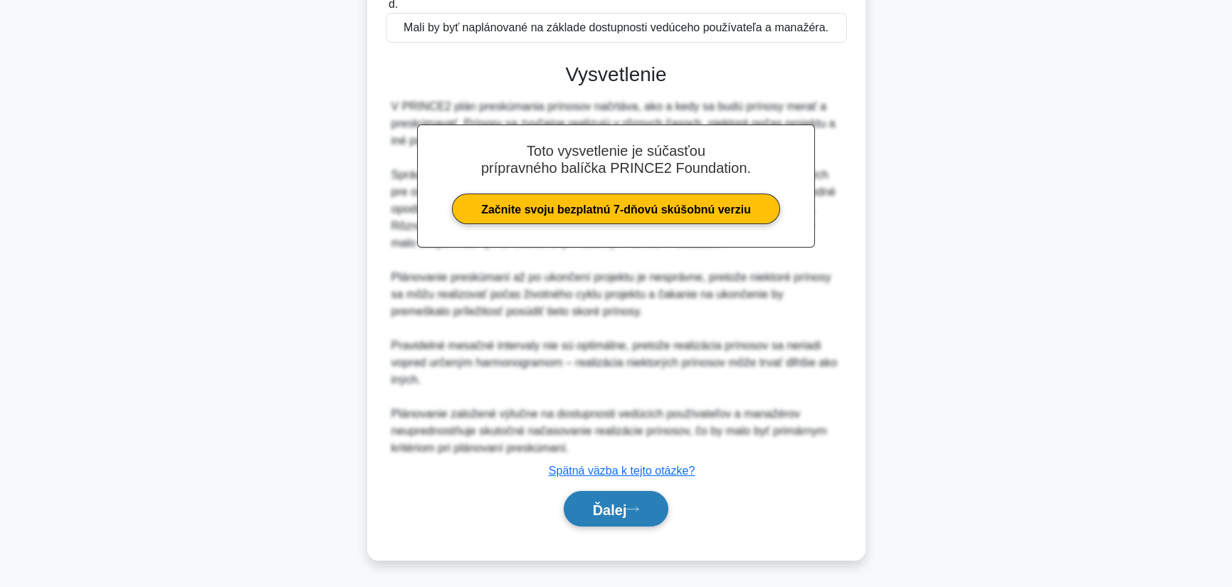
click at [598, 519] on button "Ďalej" at bounding box center [616, 509] width 105 height 36
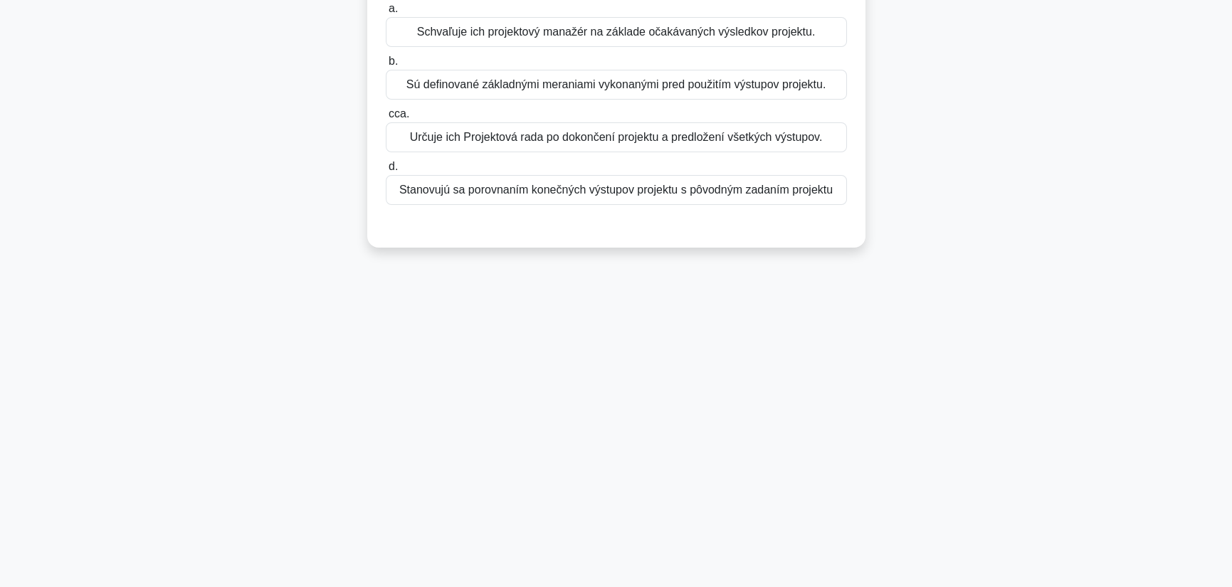
scroll to position [0, 0]
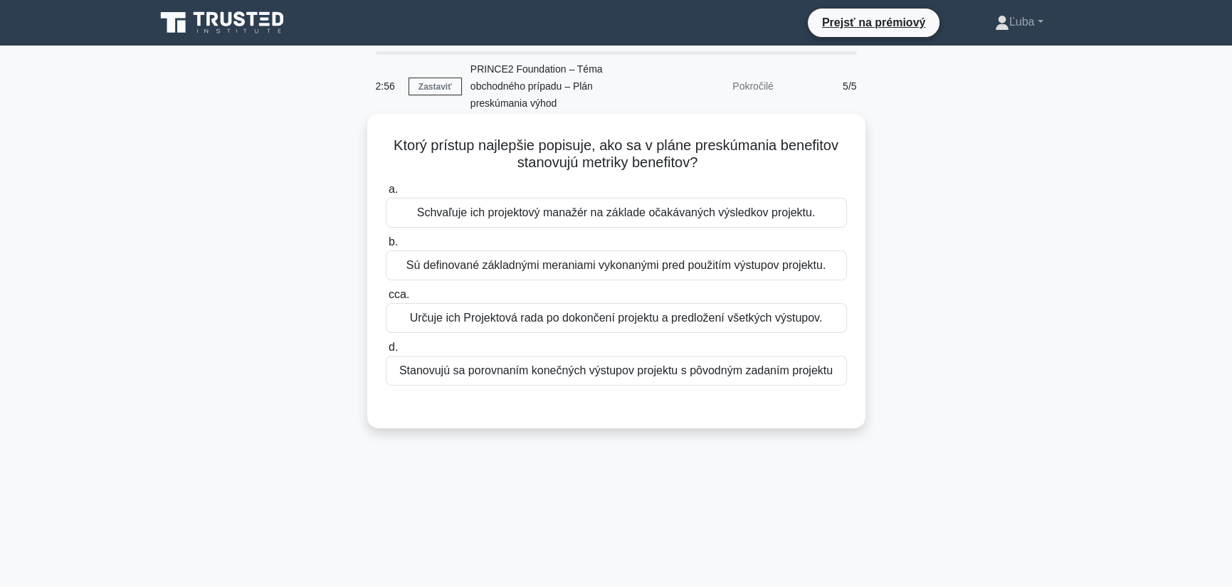
click at [604, 373] on font "Stanovujú sa porovnaním konečných výstupov projektu s pôvodným zadaním projektu" at bounding box center [616, 370] width 434 height 12
click at [386, 352] on input "d. Stanovujú sa porovnaním konečných výstupov projektu s pôvodným zadaním proje…" at bounding box center [386, 347] width 0 height 9
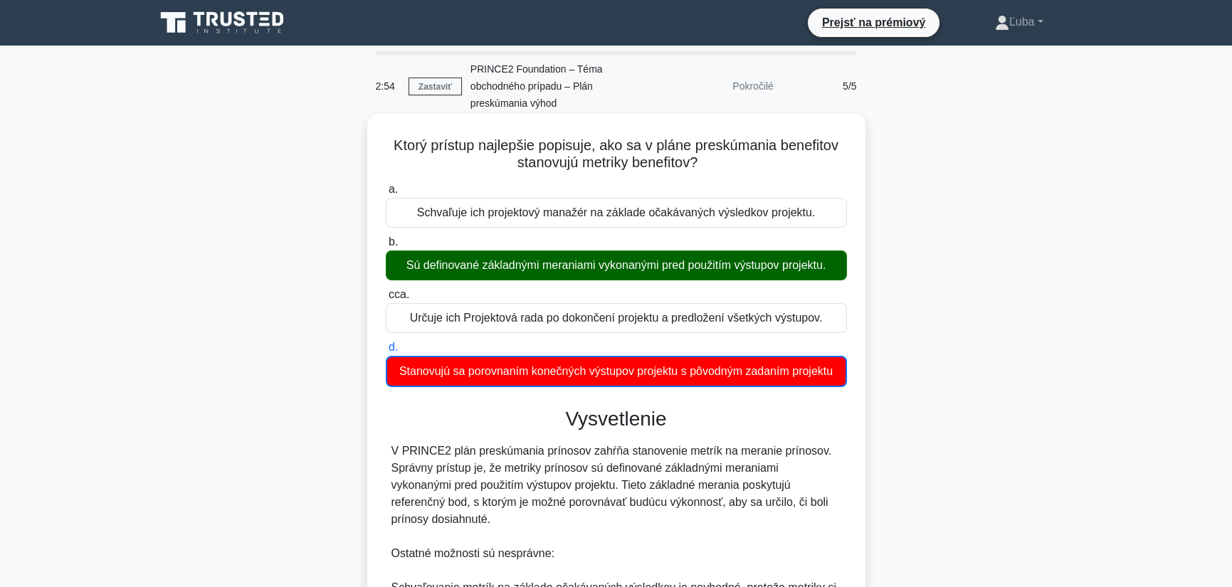
scroll to position [310, 0]
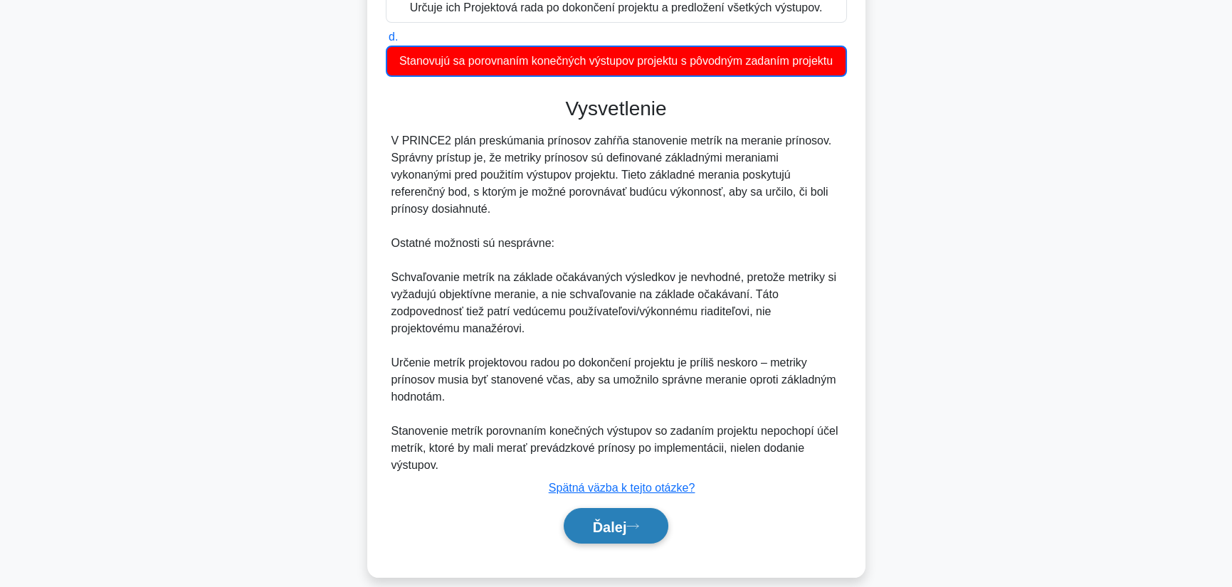
click at [609, 519] on font "Ďalej" at bounding box center [610, 527] width 34 height 16
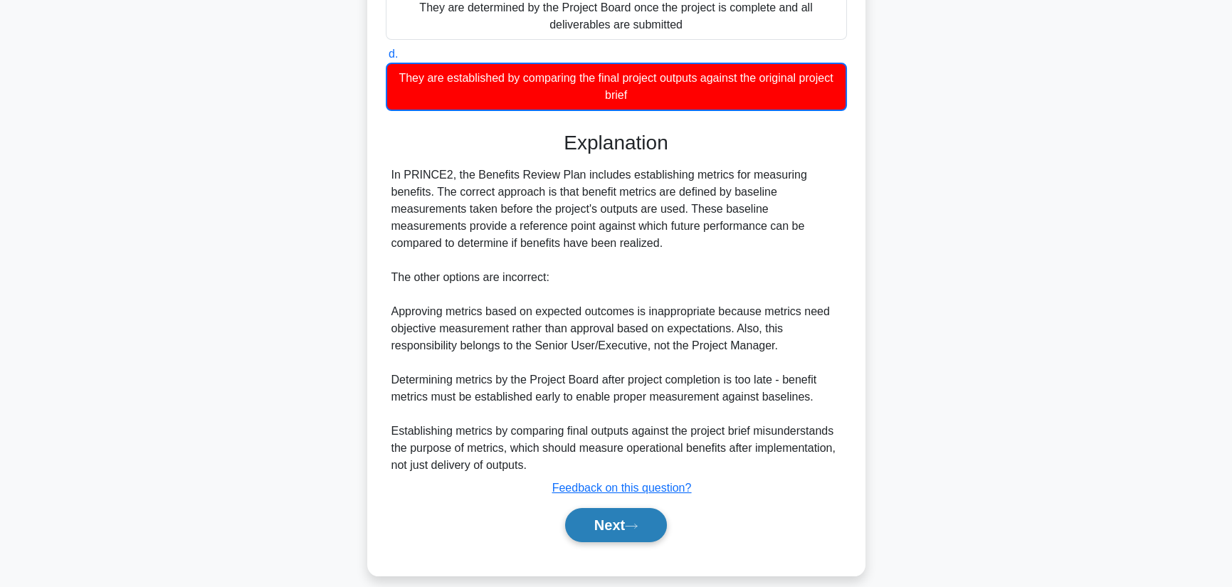
scroll to position [310, 0]
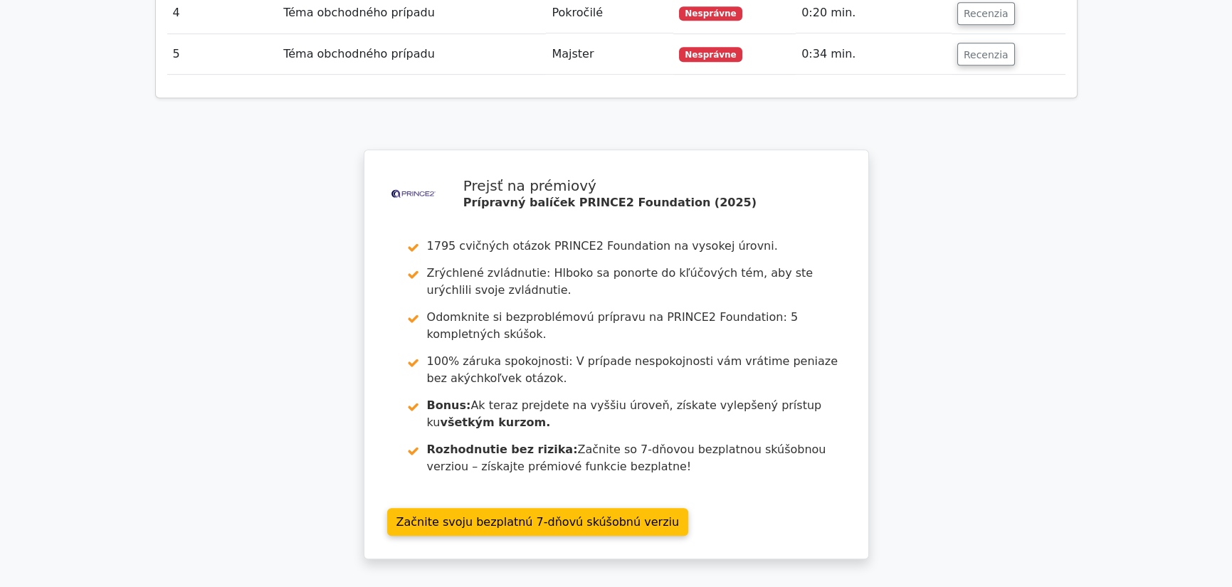
scroll to position [2341, 0]
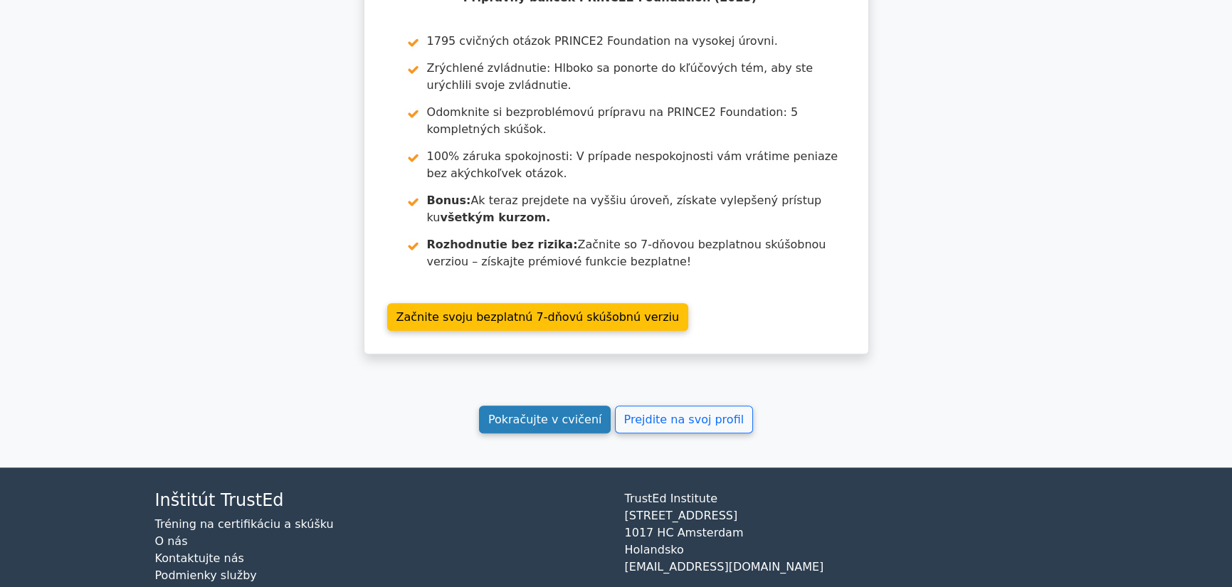
click at [567, 413] on font "Pokračujte v cvičení" at bounding box center [545, 420] width 114 height 14
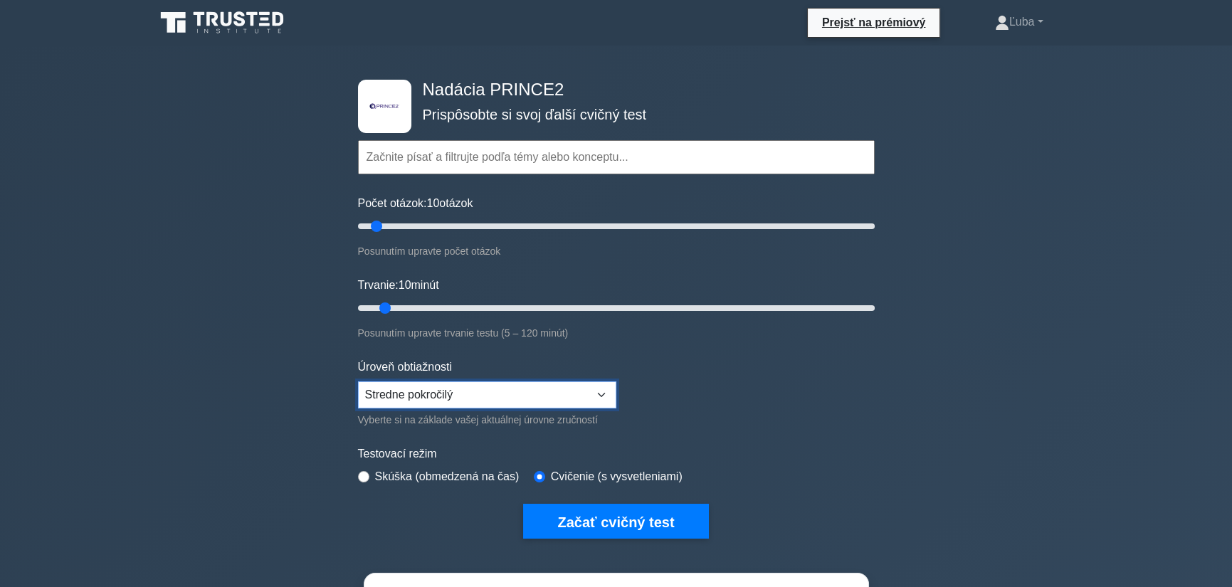
click at [564, 392] on select "Začiatočník Stredne pokročilý Expert" at bounding box center [487, 395] width 258 height 27
click at [717, 368] on form "Témy Úvod do PRINCE2 Princípy PRINCE2 Téma organizácie Téma obchodného prípadu …" at bounding box center [616, 317] width 517 height 441
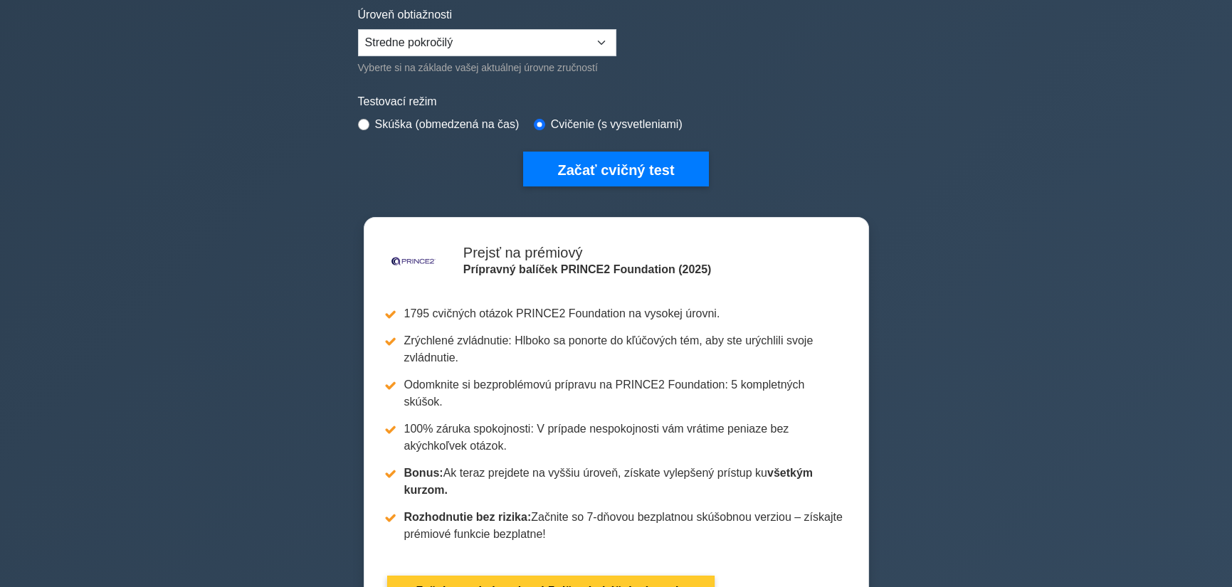
scroll to position [356, 0]
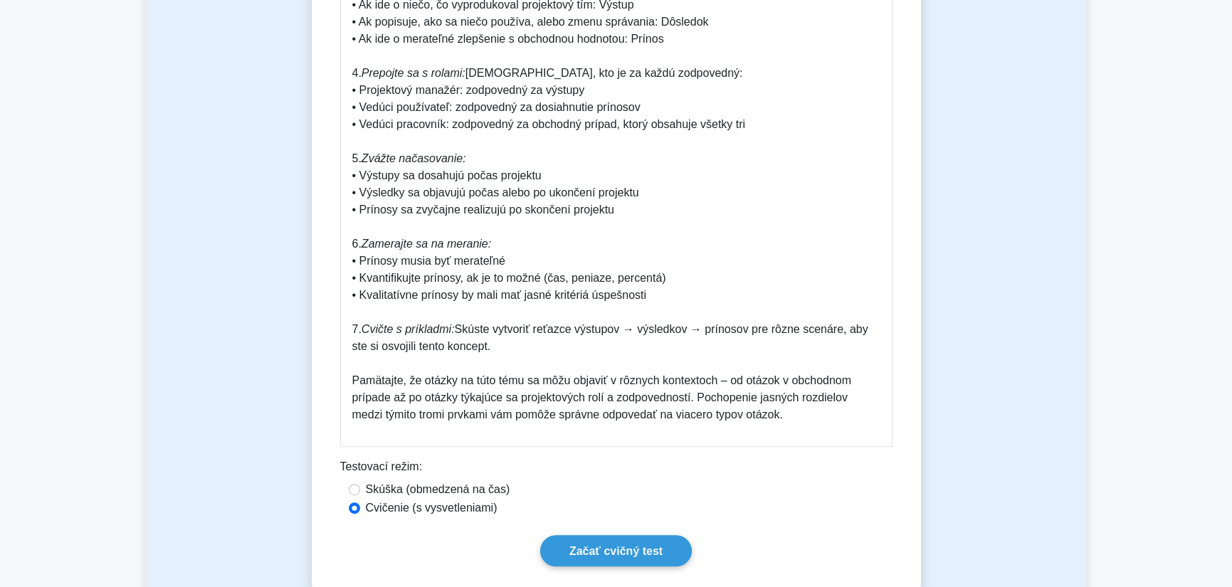
scroll to position [2254, 0]
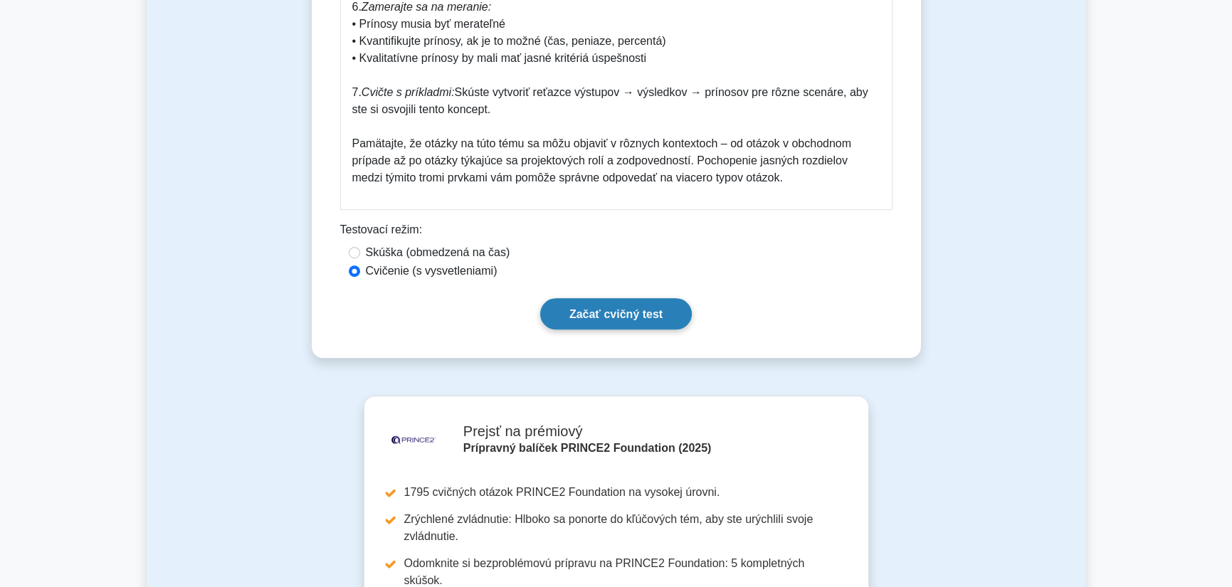
click at [602, 329] on link "Začať cvičný test" at bounding box center [616, 313] width 152 height 31
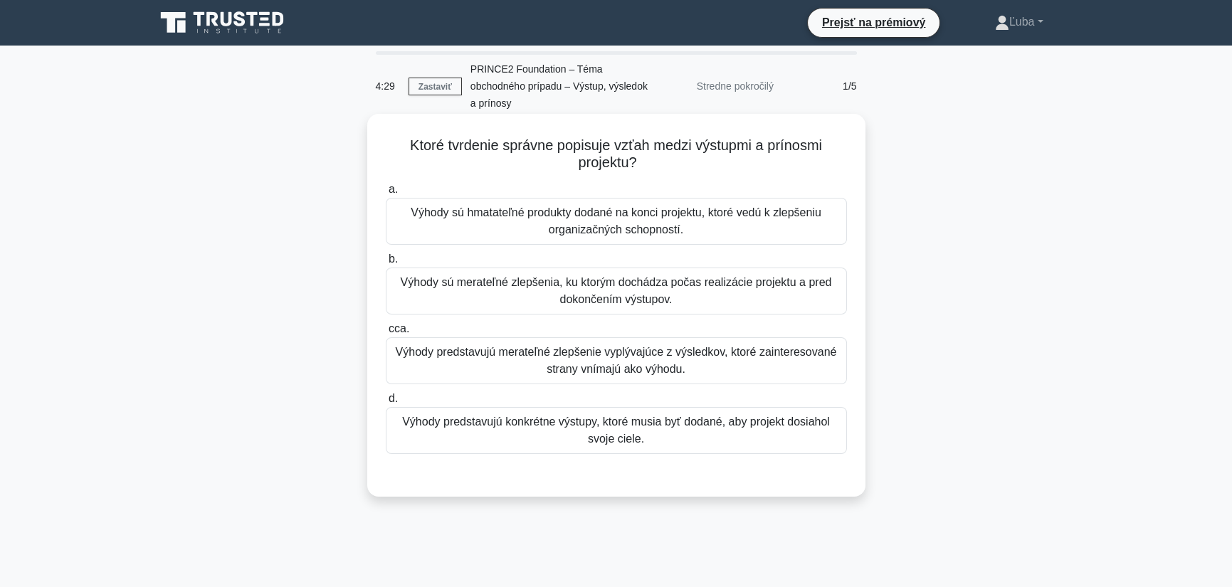
click at [561, 434] on font "Výhody predstavujú konkrétne výstupy, ktoré musia byť dodané, aby projekt dosia…" at bounding box center [616, 431] width 448 height 34
click at [386, 404] on input "d. Výhody predstavujú konkrétne výstupy, ktoré musia byť dodané, aby projekt do…" at bounding box center [386, 398] width 0 height 9
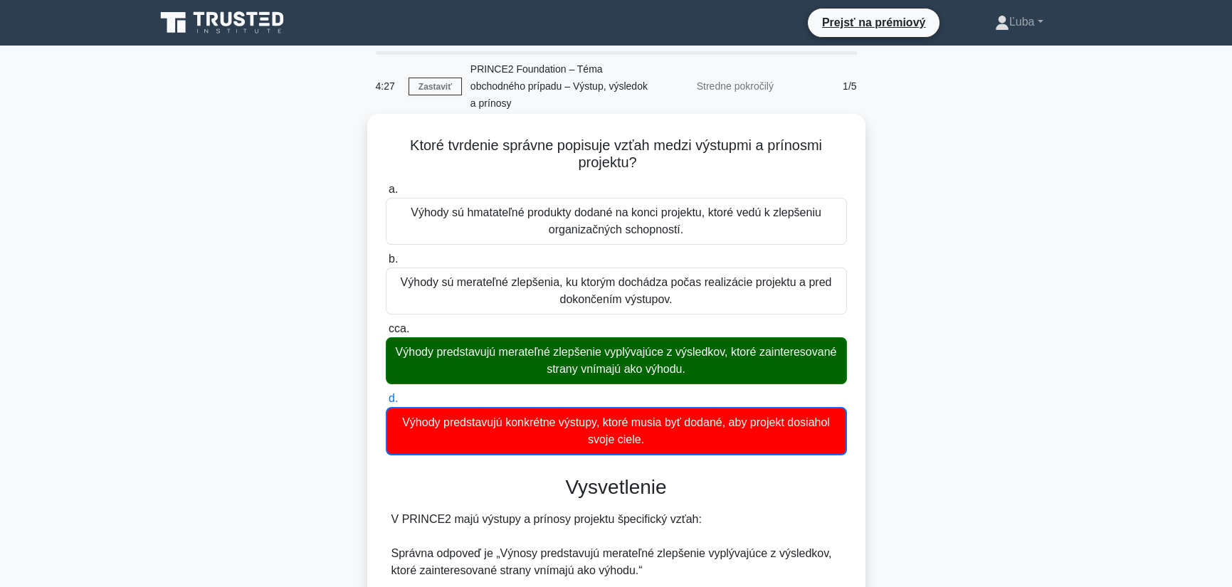
scroll to position [463, 0]
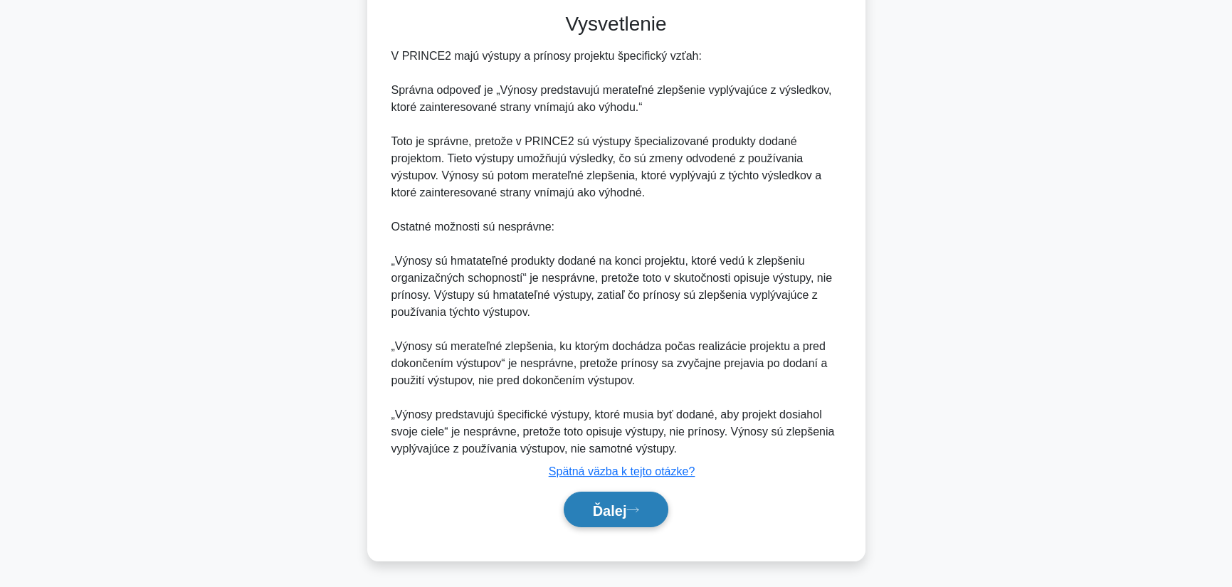
click at [593, 518] on font "Ďalej" at bounding box center [610, 511] width 34 height 16
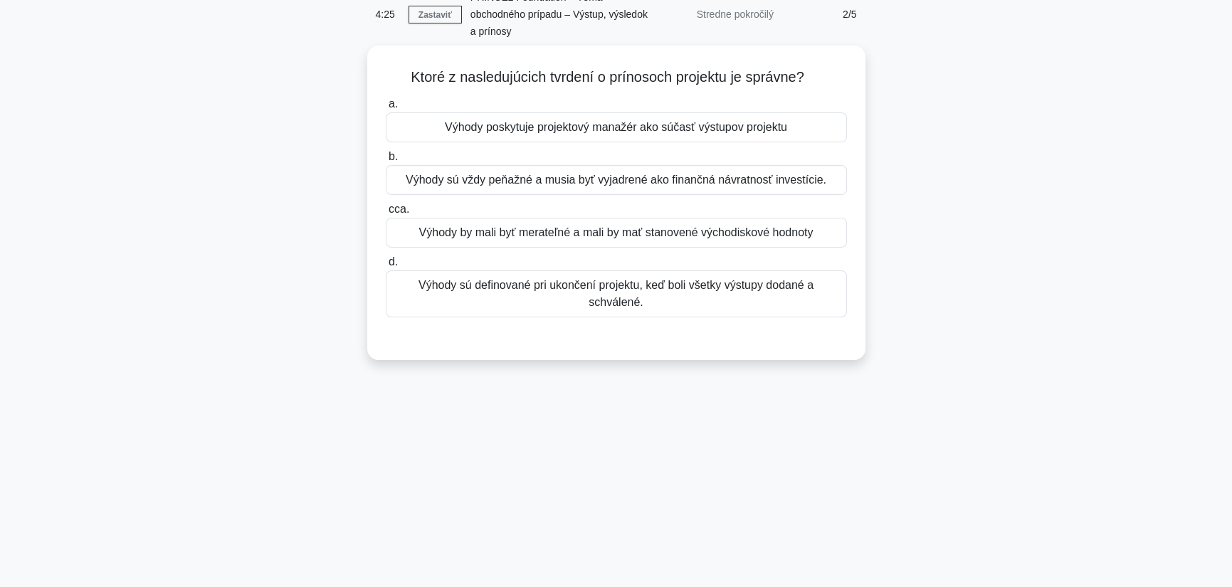
scroll to position [0, 0]
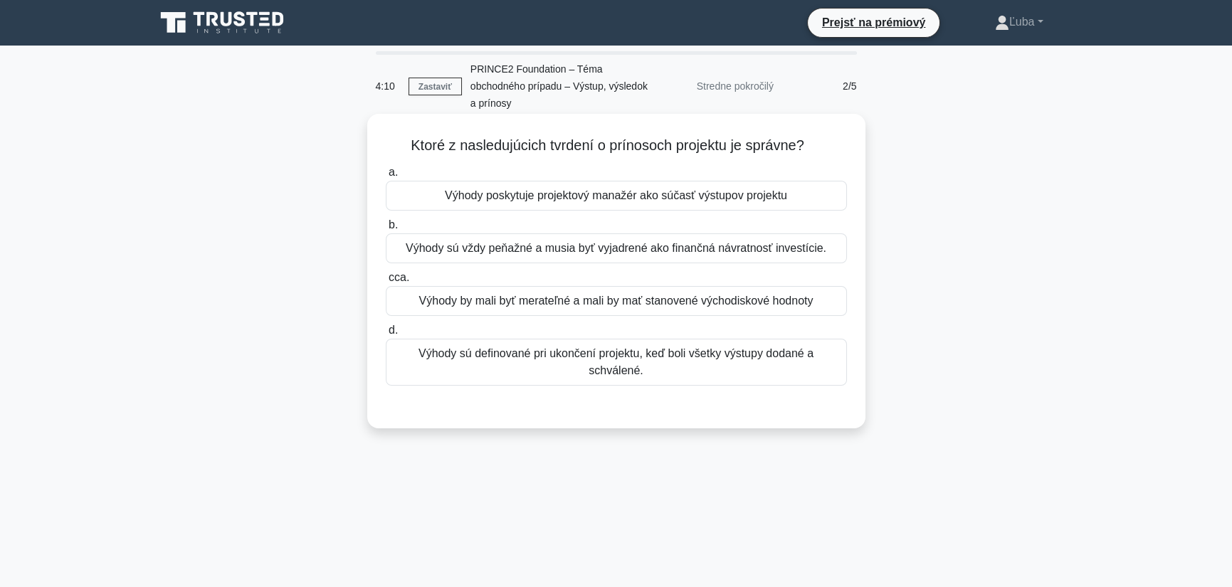
click at [558, 303] on font "Výhody by mali byť merateľné a mali by mať stanovené východiskové hodnoty" at bounding box center [616, 301] width 394 height 12
click at [386, 283] on input "cca. Výhody by mali byť merateľné a mali by mať stanovené východiskové hodnoty" at bounding box center [386, 277] width 0 height 9
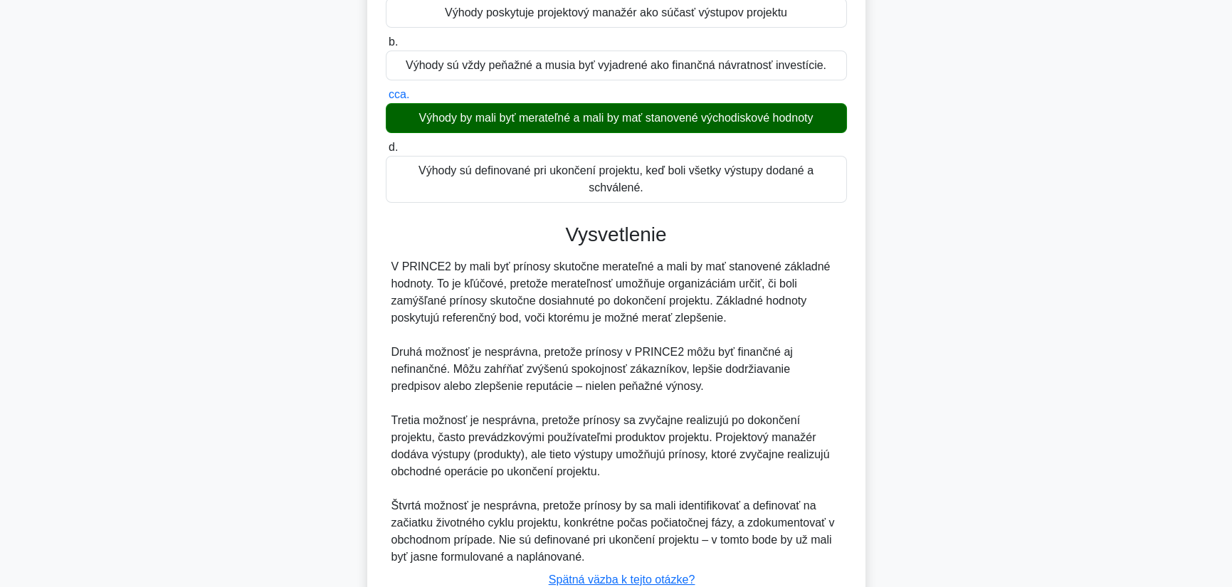
scroll to position [292, 0]
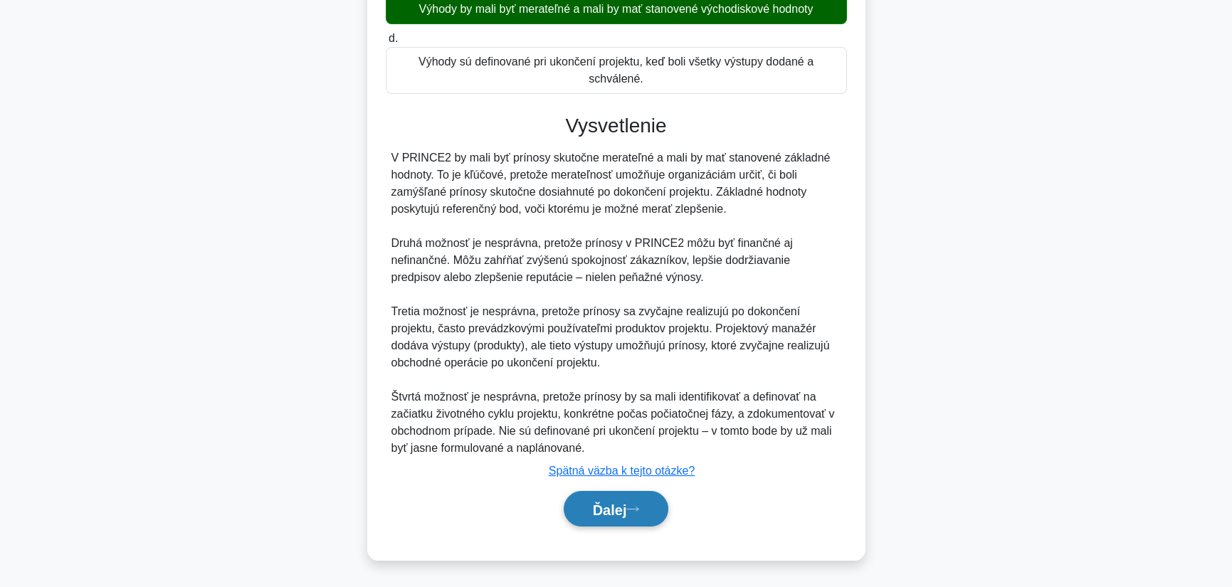
click at [624, 503] on font "Ďalej" at bounding box center [610, 510] width 34 height 16
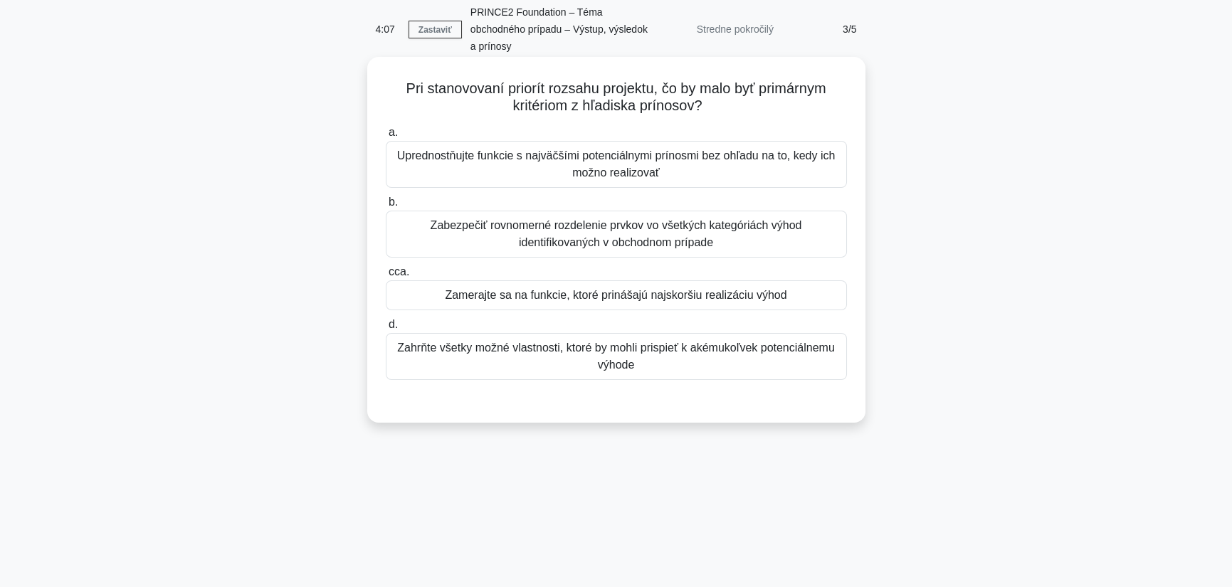
scroll to position [0, 0]
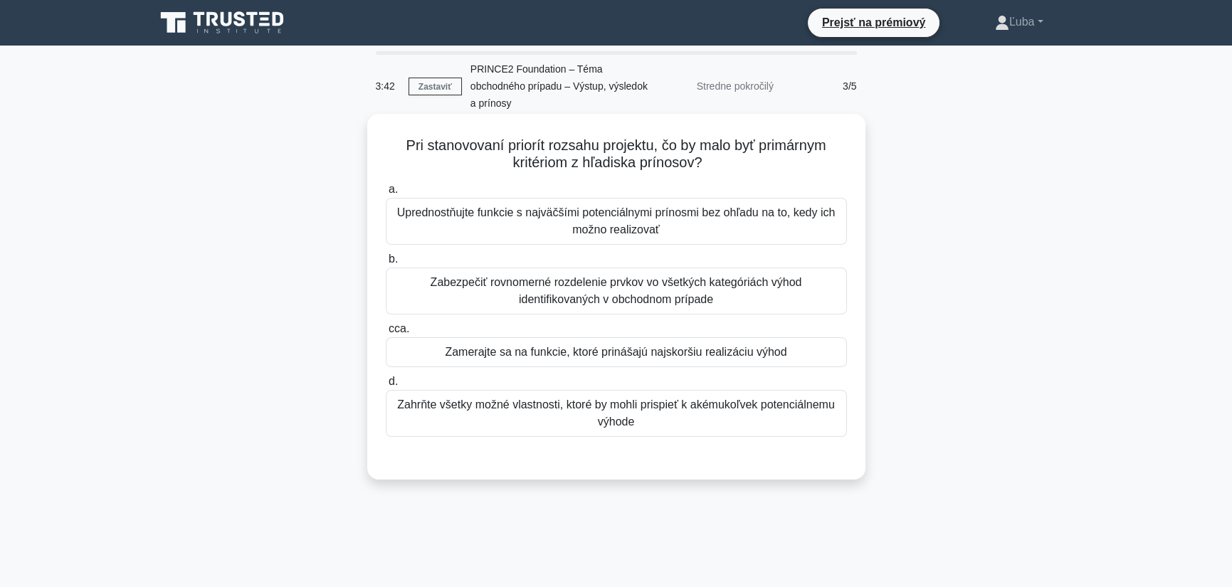
click at [606, 421] on font "Zahrňte všetky možné vlastnosti, ktoré by mohli prispieť k akémukoľvek potenciá…" at bounding box center [616, 413] width 438 height 29
click at [386, 387] on input "d. Zahrňte všetky možné vlastnosti, ktoré by mohli prispieť k akémukoľvek poten…" at bounding box center [386, 381] width 0 height 9
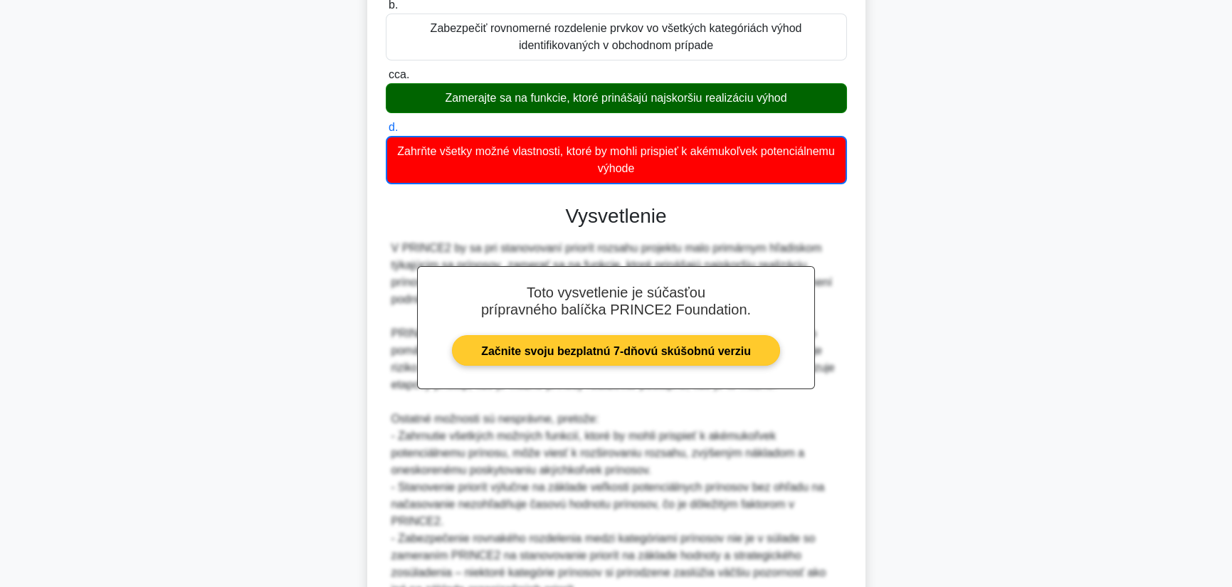
scroll to position [396, 0]
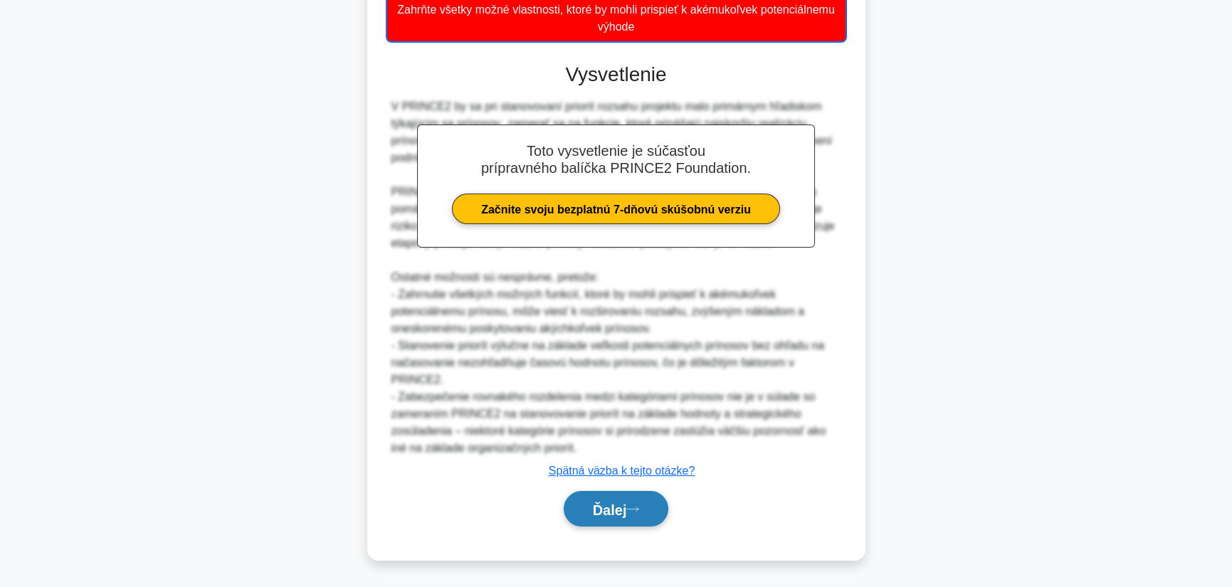
drag, startPoint x: 619, startPoint y: 505, endPoint x: 623, endPoint y: 498, distance: 8.3
click at [619, 505] on font "Ďalej" at bounding box center [610, 510] width 34 height 16
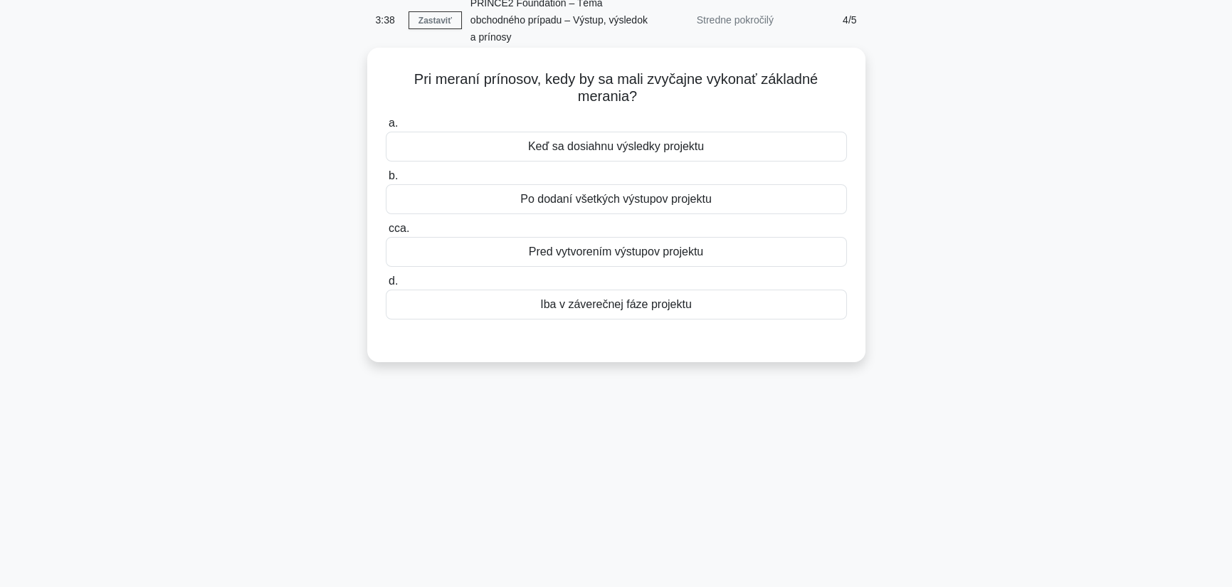
scroll to position [0, 0]
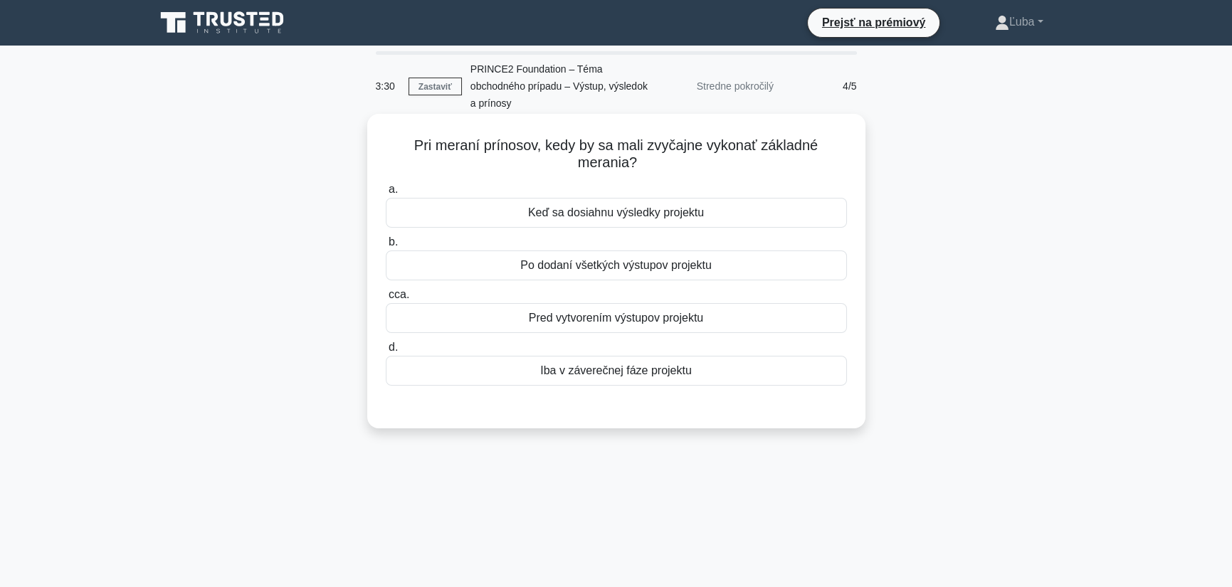
click at [616, 209] on font "Keď sa dosiahnu výsledky projektu" at bounding box center [616, 212] width 176 height 12
click at [386, 194] on input "a. Keď sa dosiahnu výsledky projektu" at bounding box center [386, 189] width 0 height 9
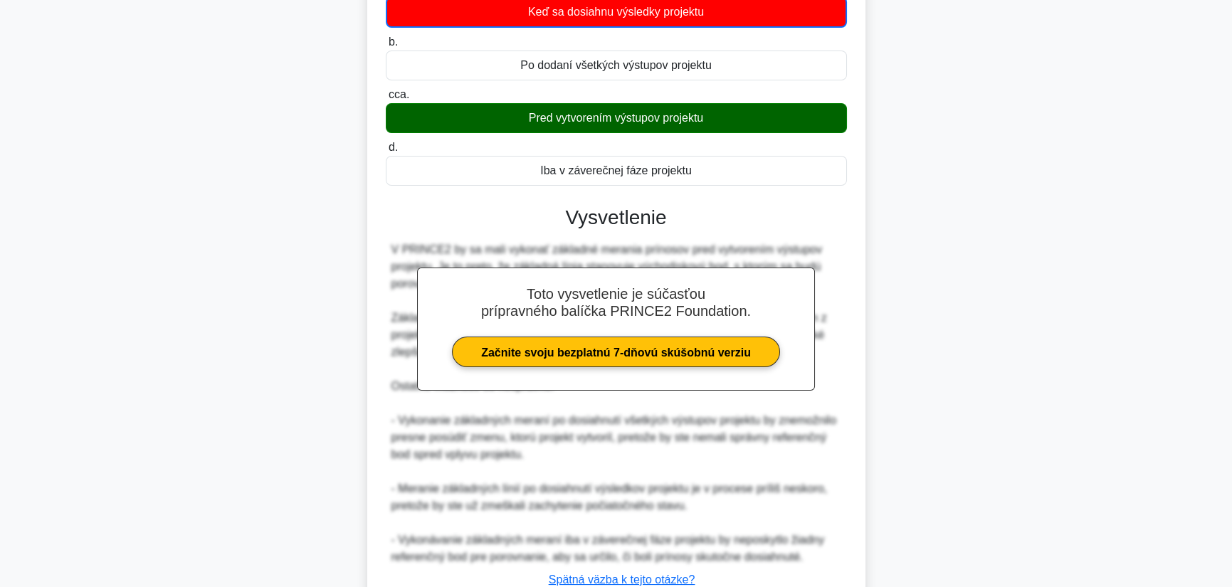
scroll to position [310, 0]
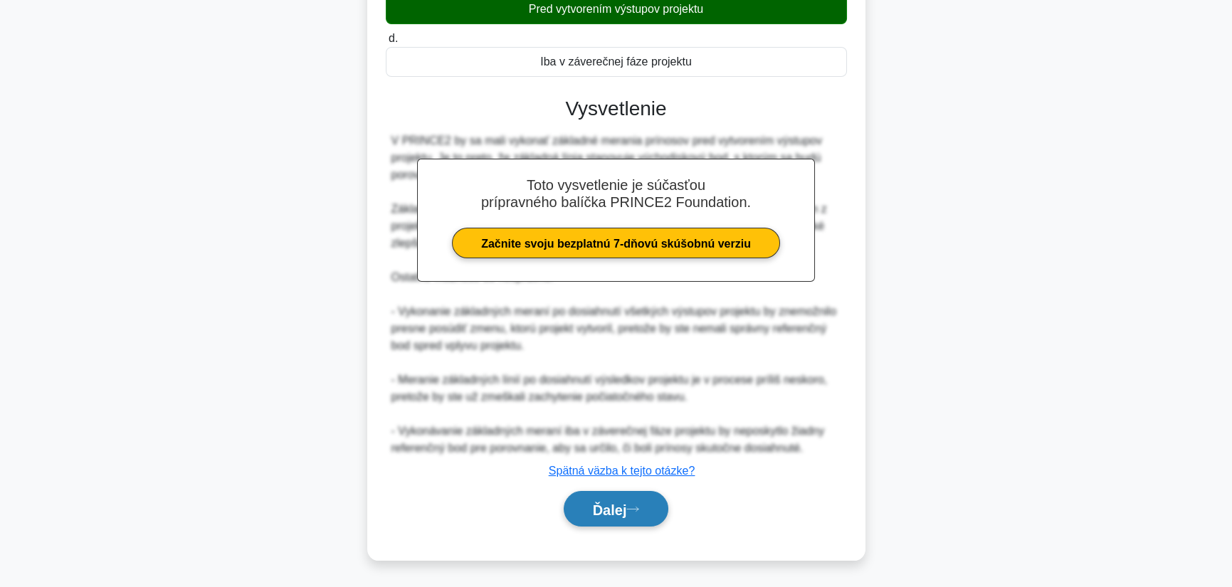
click at [605, 524] on button "Ďalej" at bounding box center [616, 509] width 105 height 36
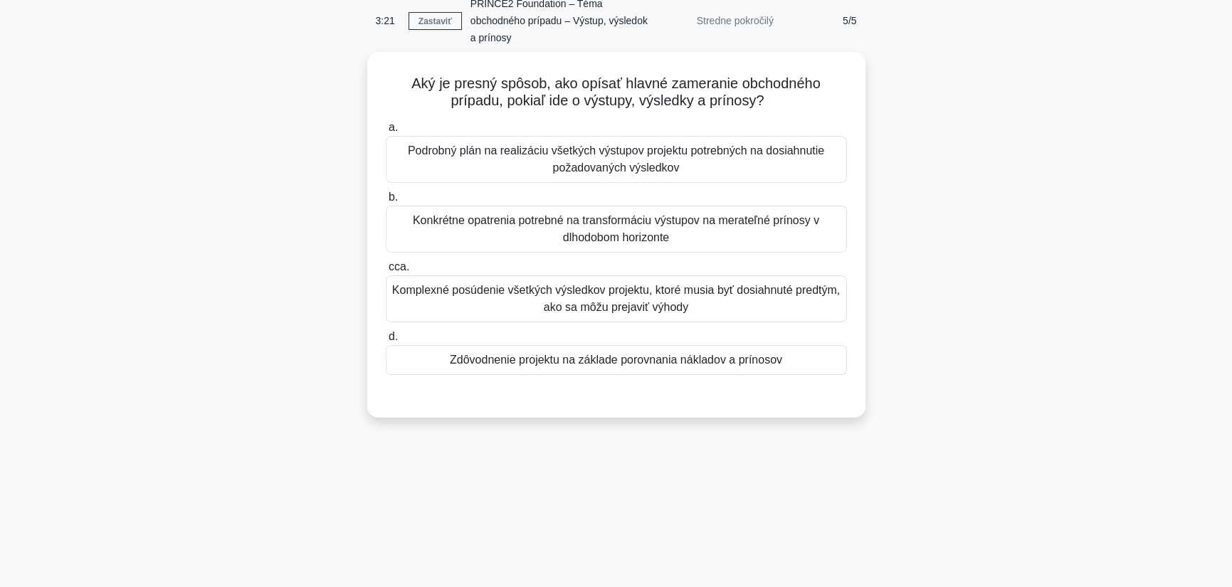
scroll to position [0, 0]
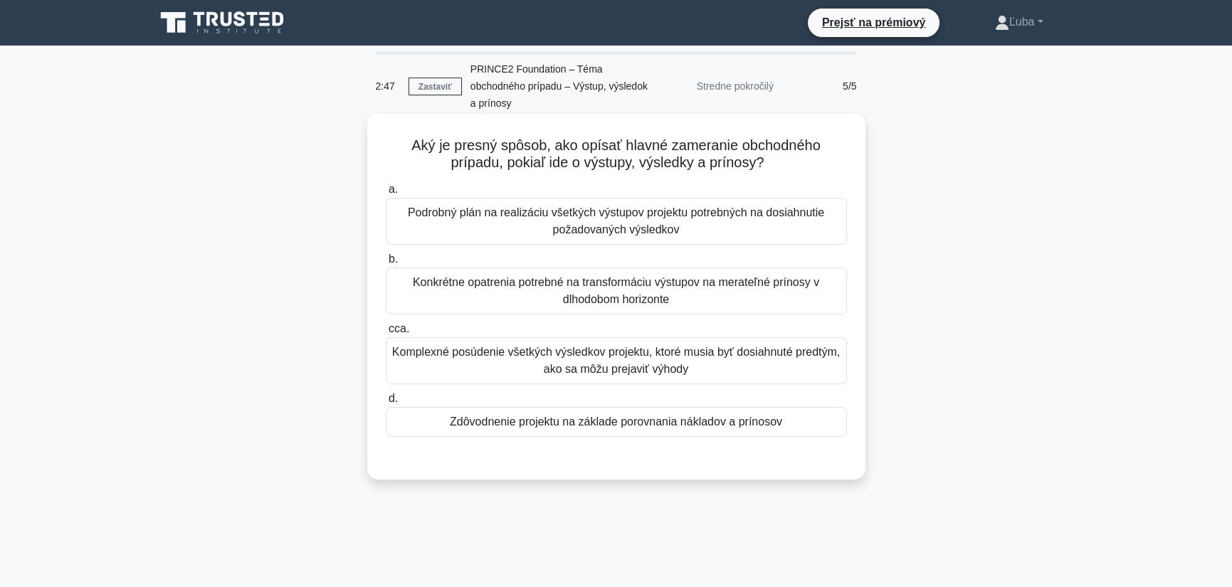
click at [604, 349] on font "Komplexné posúdenie všetkých výsledkov projektu, ktoré musia byť dosiahnuté pre…" at bounding box center [616, 360] width 448 height 29
click at [386, 334] on input "cca. Komplexné posúdenie všetkých výsledkov projektu, ktoré musia byť dosiahnut…" at bounding box center [386, 329] width 0 height 9
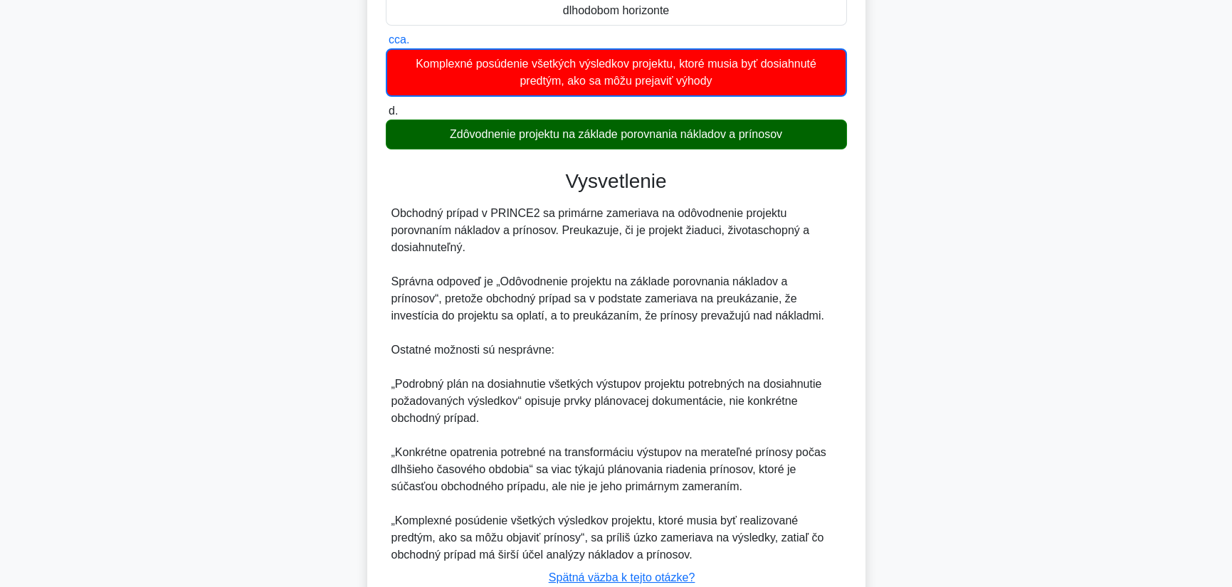
scroll to position [356, 0]
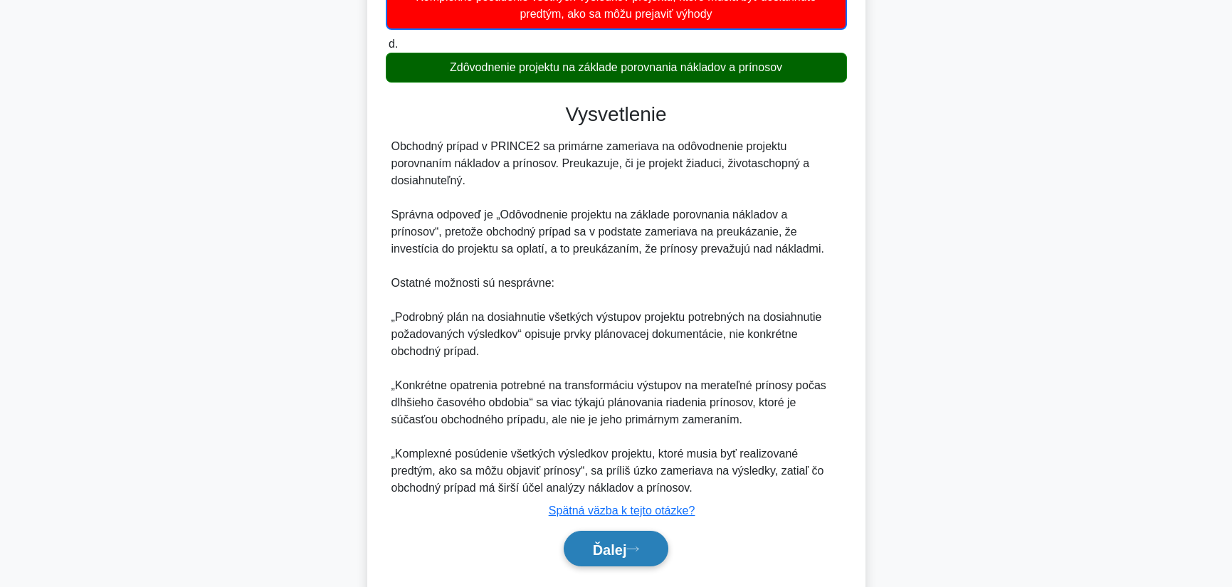
drag, startPoint x: 630, startPoint y: 545, endPoint x: 626, endPoint y: 539, distance: 7.3
click at [627, 545] on font "Ďalej" at bounding box center [610, 550] width 34 height 16
